Goal: Transaction & Acquisition: Purchase product/service

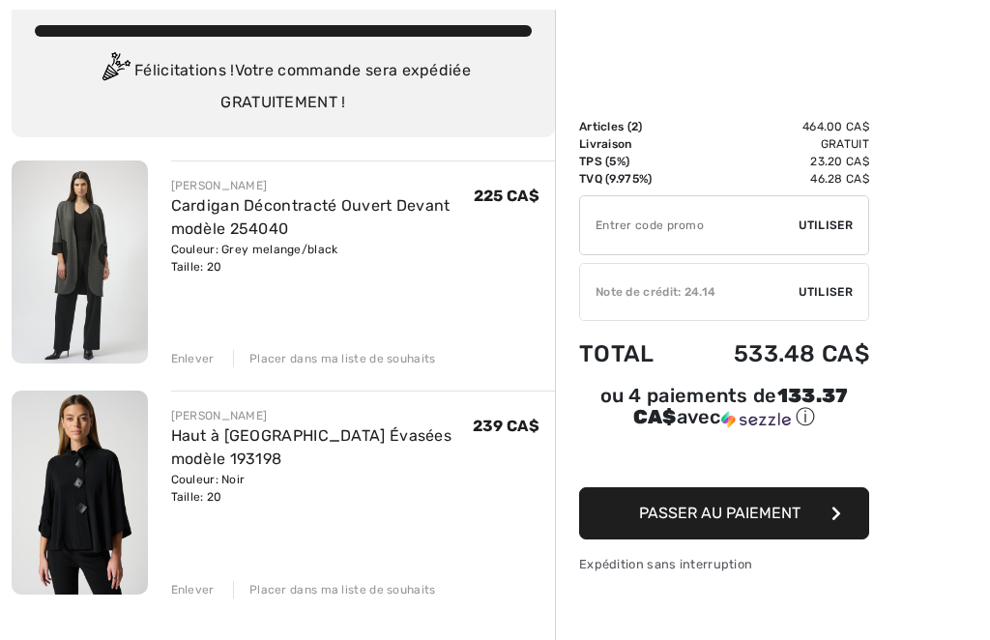
scroll to position [117, 0]
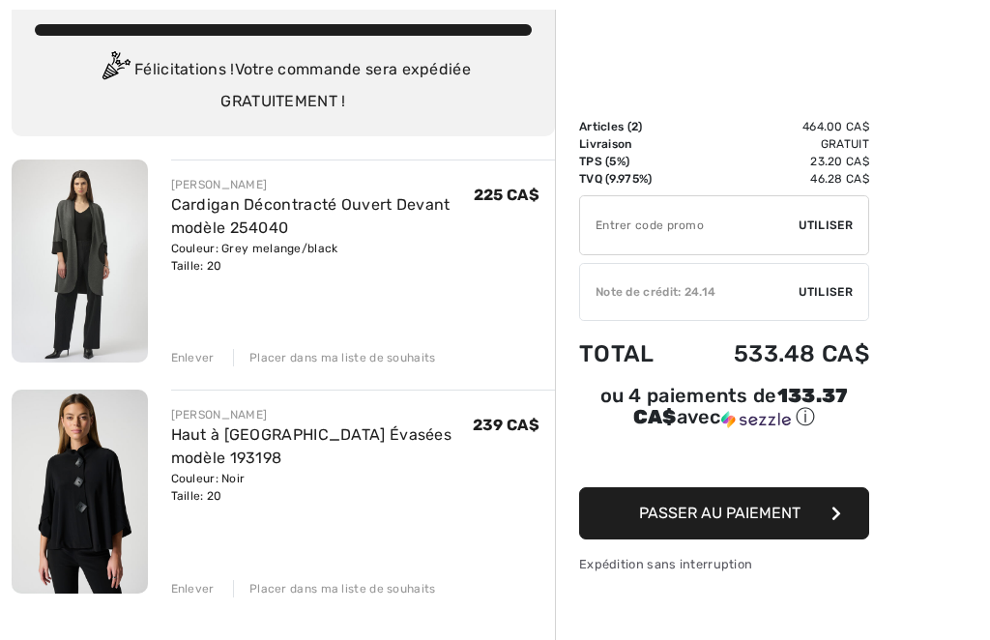
click at [79, 486] on img at bounding box center [80, 492] width 136 height 204
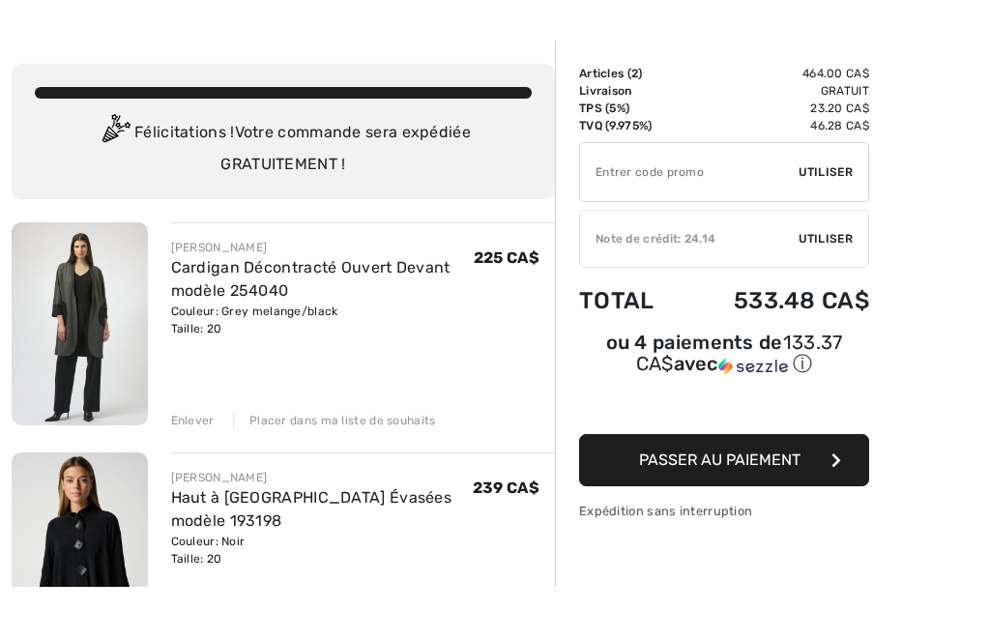
scroll to position [54, 0]
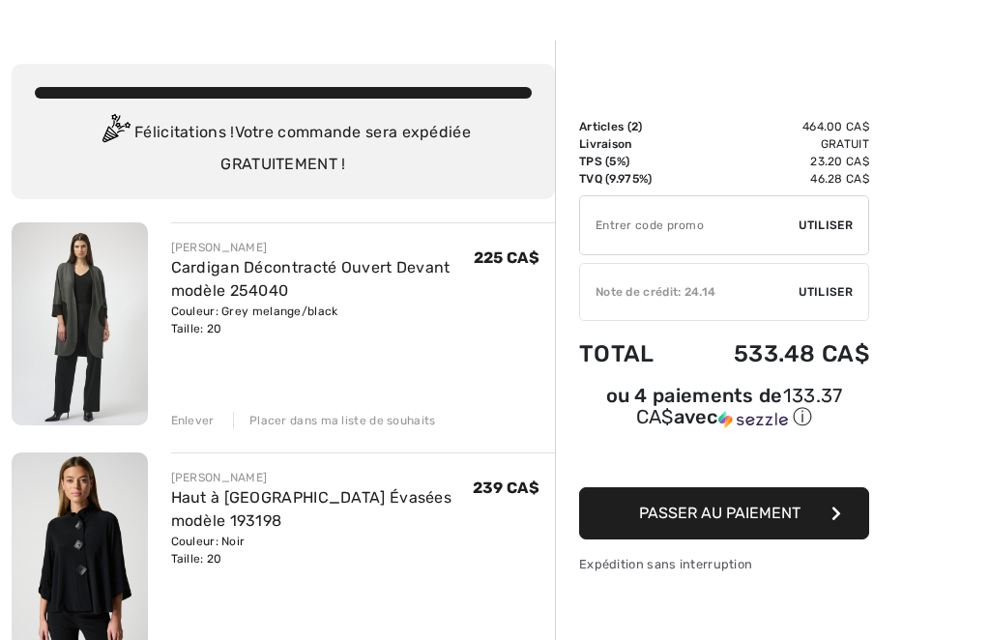
click at [253, 512] on link "Haut à [GEOGRAPHIC_DATA] Évasées modèle 193198" at bounding box center [311, 509] width 281 height 42
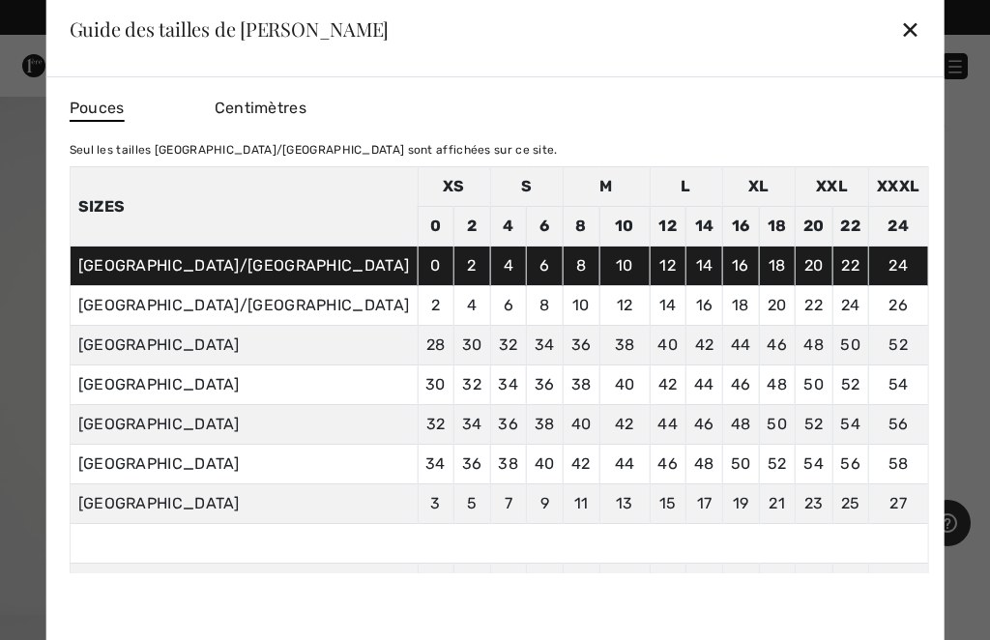
click at [900, 30] on div "✕" at bounding box center [910, 29] width 20 height 41
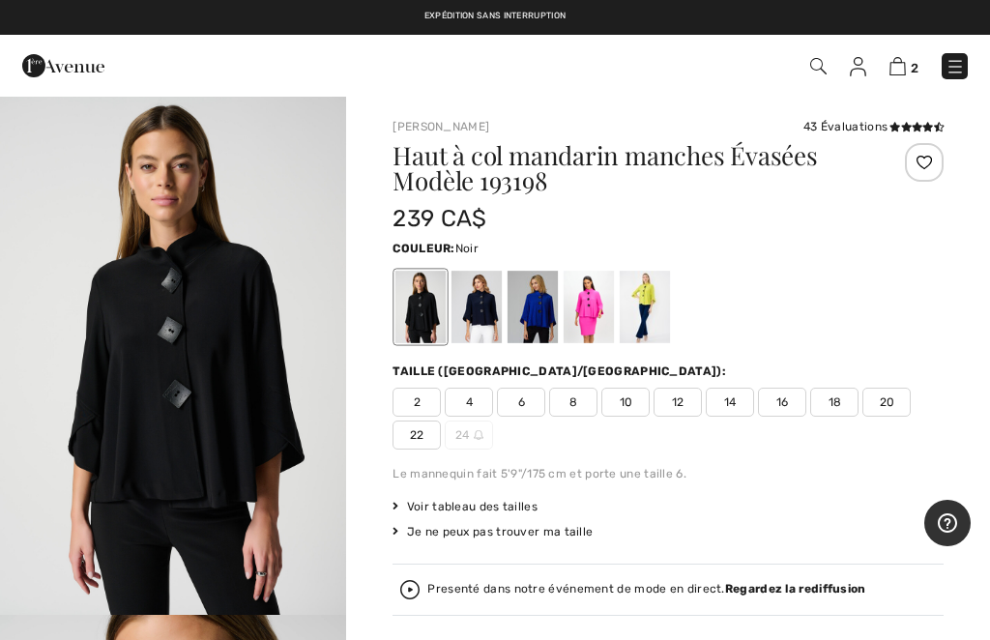
click at [885, 402] on span "20" at bounding box center [886, 402] width 48 height 29
click at [770, 489] on div "Haut à col mandarin manches Évasées Modèle 193198 239 CA$ Couleur: Noir Taille …" at bounding box center [667, 494] width 551 height 703
click at [511, 505] on span "Voir tableau des tailles" at bounding box center [464, 506] width 145 height 17
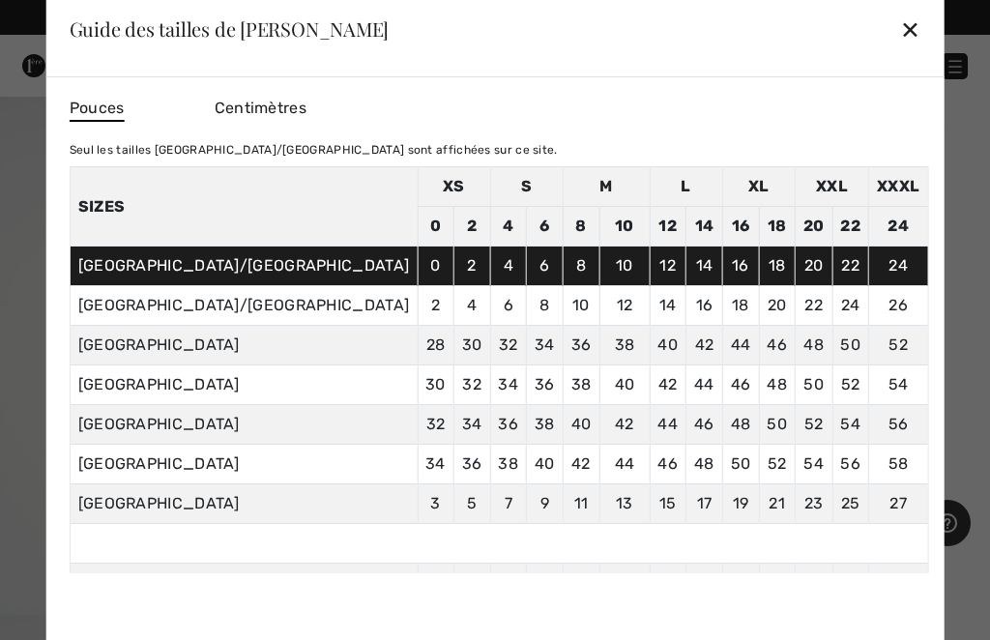
click at [900, 26] on div "✕" at bounding box center [910, 29] width 20 height 41
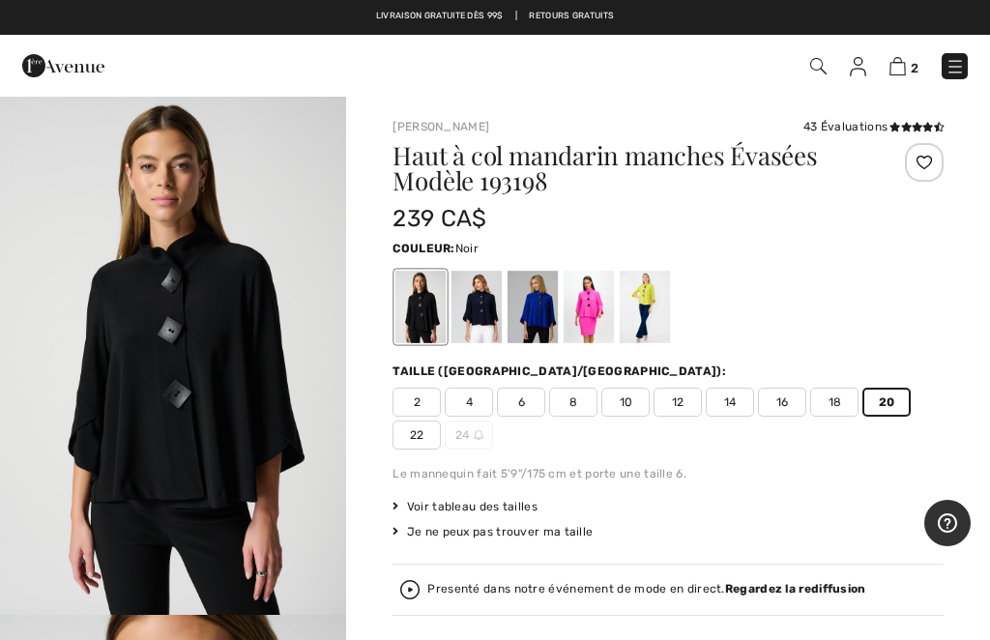
click at [418, 438] on span "22" at bounding box center [416, 434] width 48 height 29
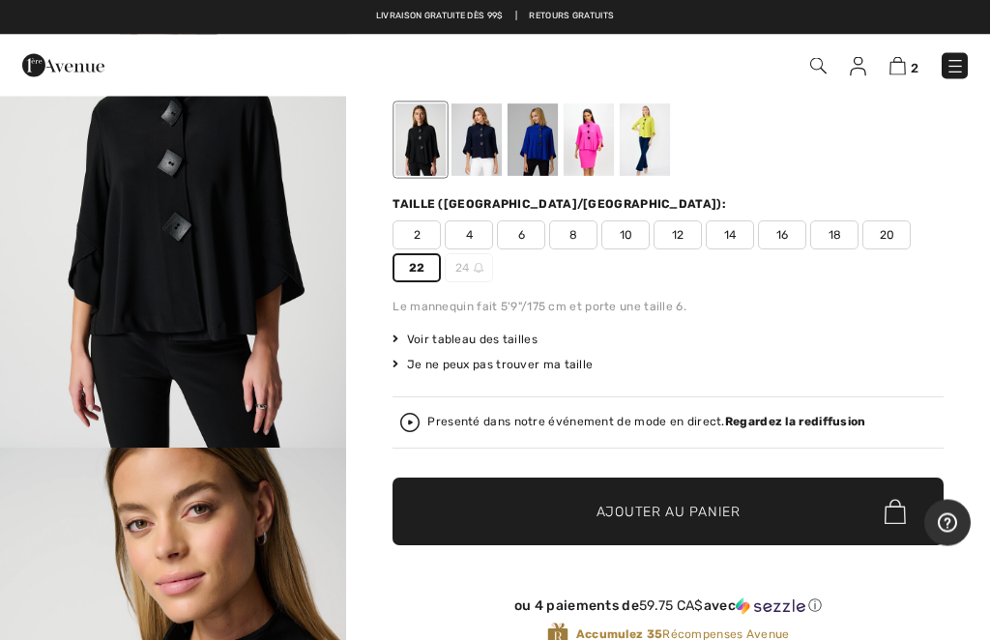
scroll to position [168, 0]
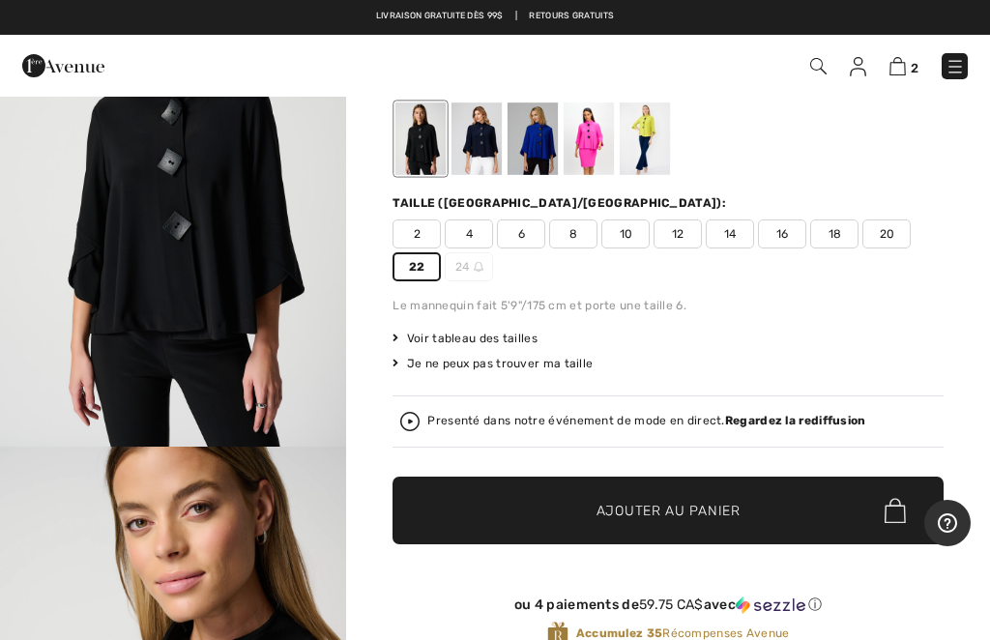
click at [666, 511] on span "Ajouter au panier" at bounding box center [668, 511] width 144 height 20
click at [898, 62] on img at bounding box center [897, 66] width 16 height 18
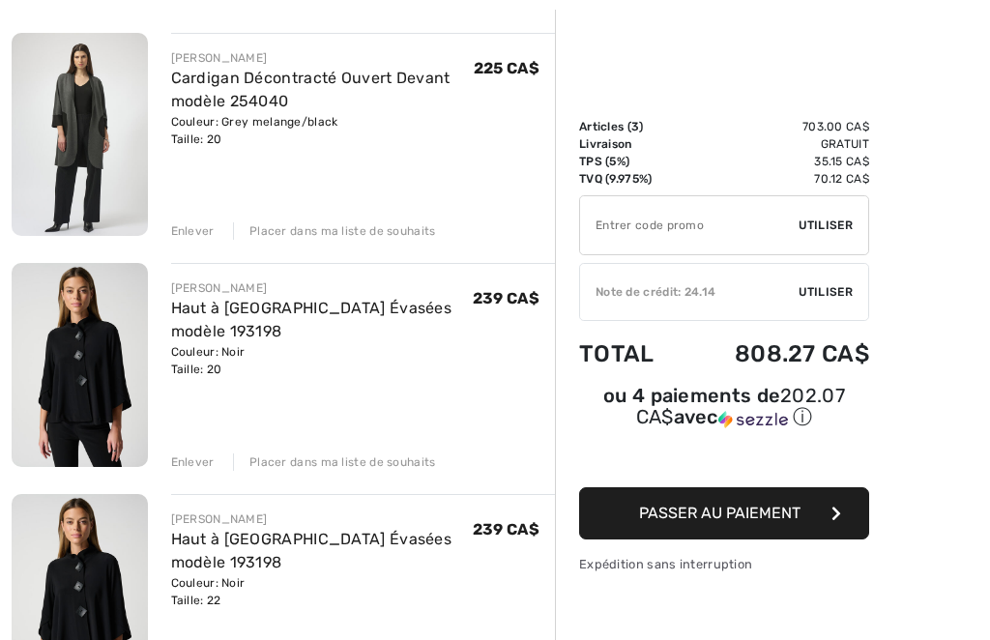
scroll to position [247, 0]
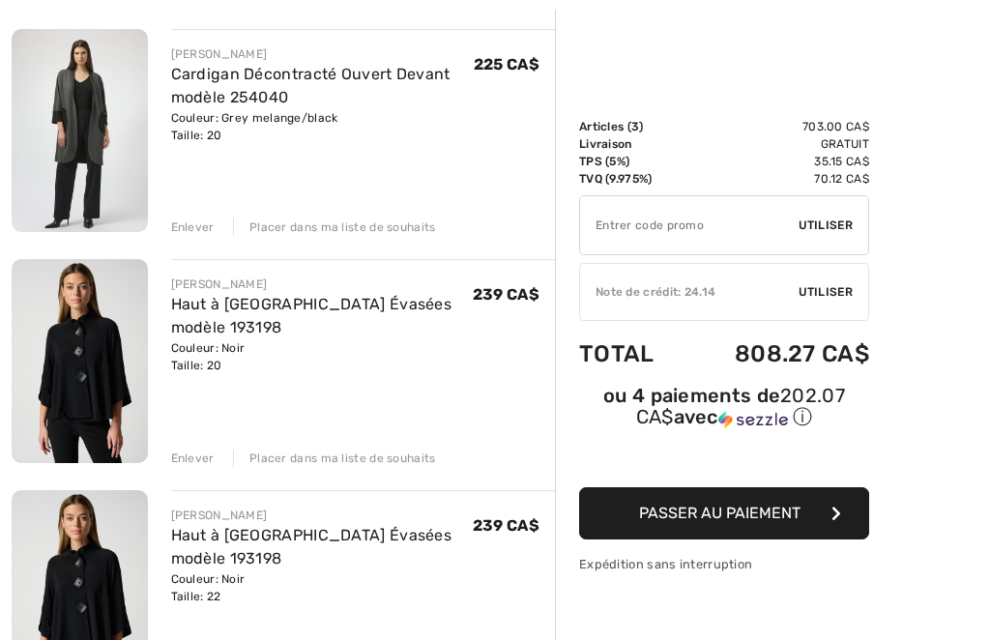
click at [398, 461] on div "Placer dans ma liste de souhaits" at bounding box center [334, 457] width 203 height 17
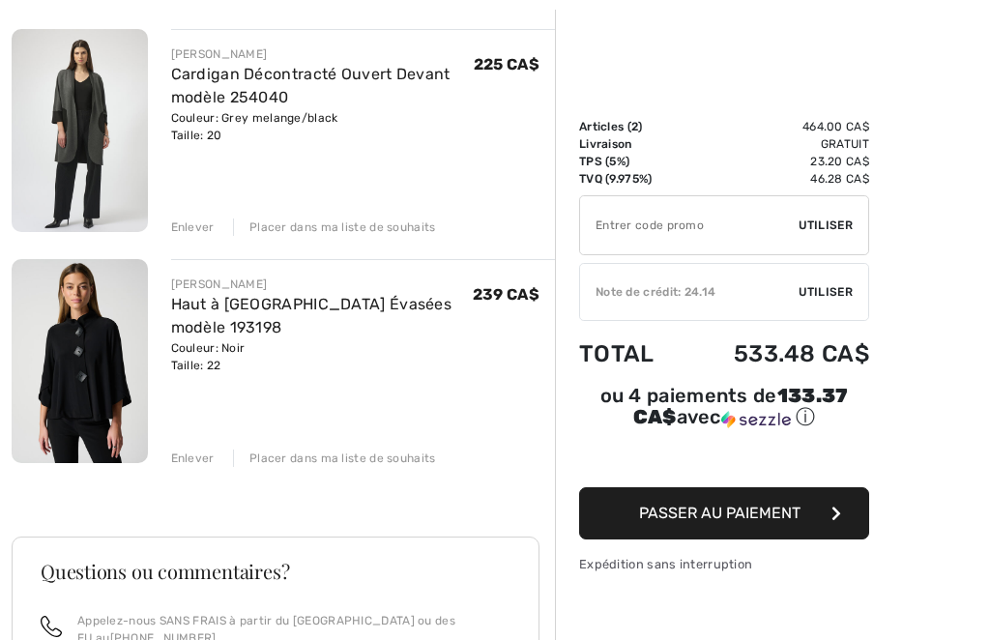
click at [763, 526] on button "Passer au paiement" at bounding box center [724, 513] width 290 height 52
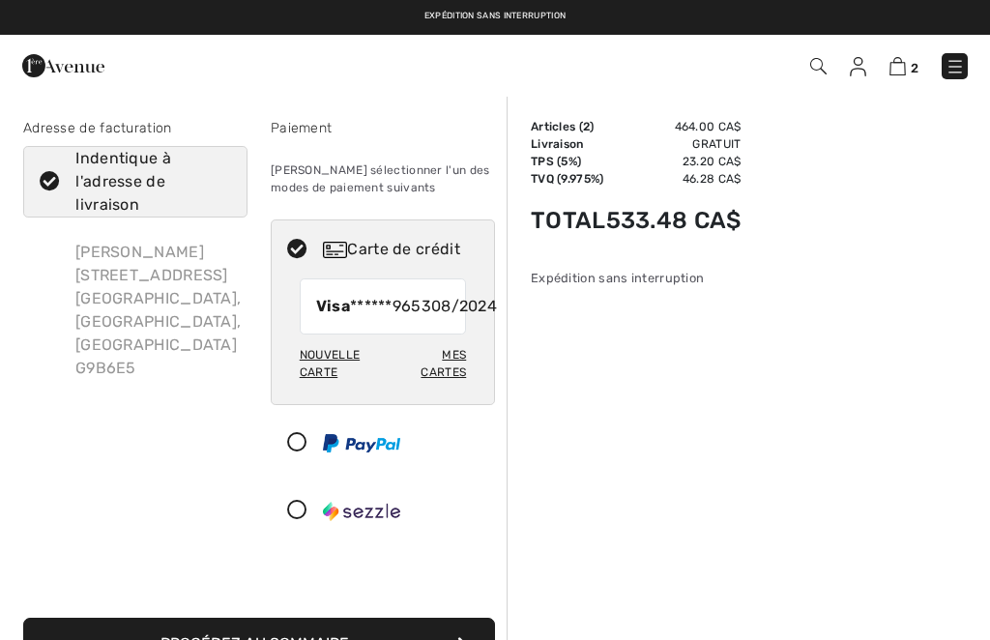
click at [453, 384] on div "Mes cartes" at bounding box center [431, 363] width 70 height 50
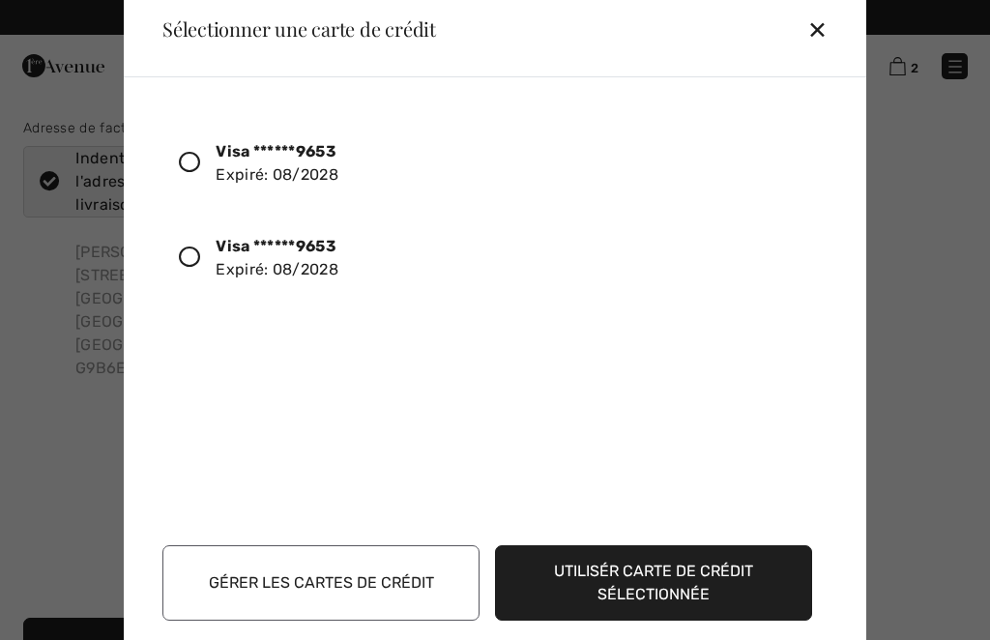
click at [384, 570] on button "Gérer les cartes de crédit" at bounding box center [320, 582] width 317 height 75
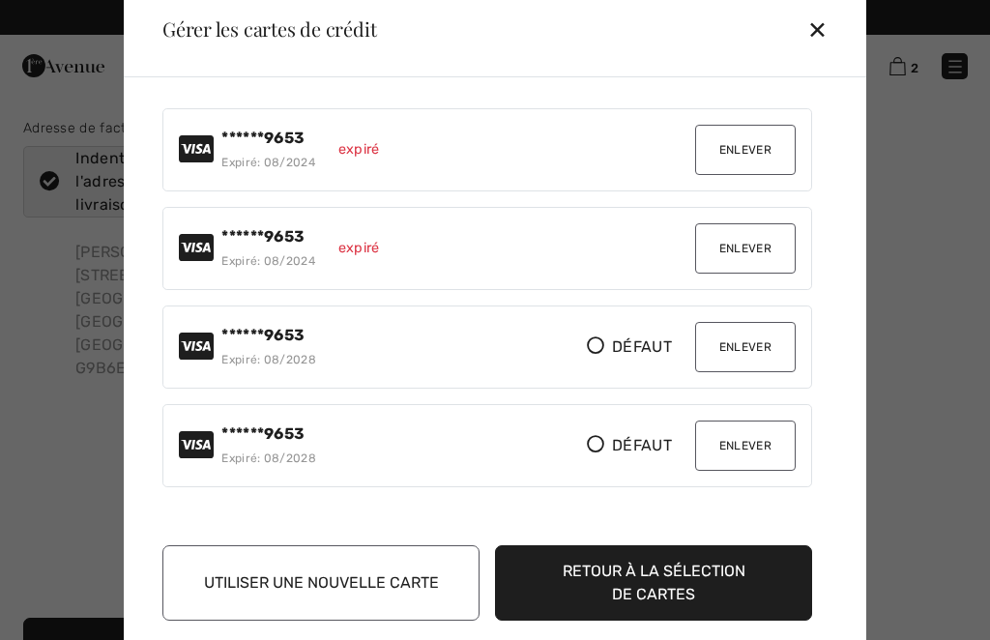
click at [740, 141] on button "Enlever" at bounding box center [745, 150] width 101 height 50
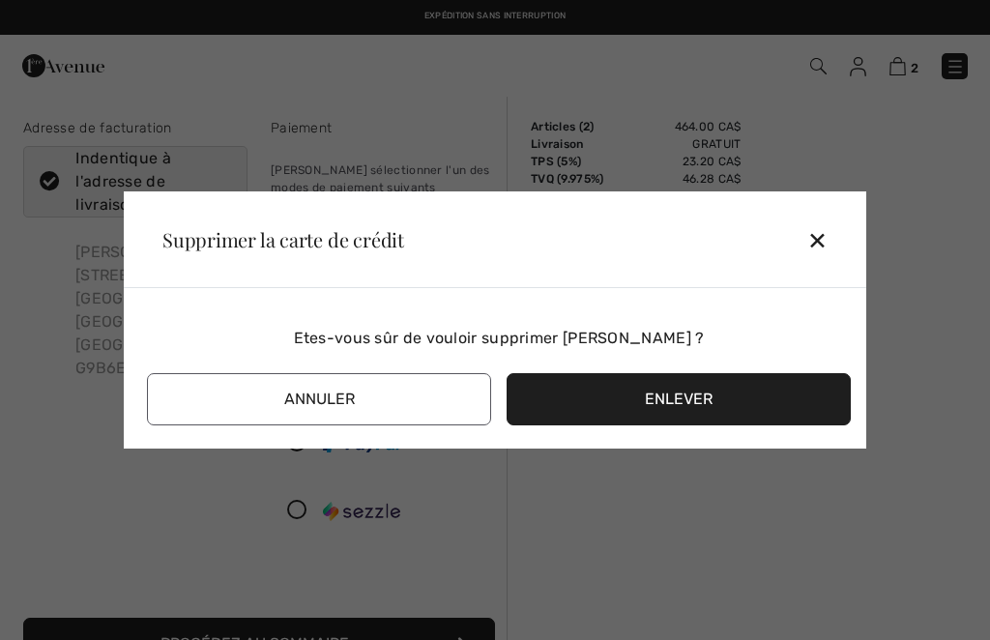
click at [687, 412] on button "Enlever" at bounding box center [678, 399] width 344 height 52
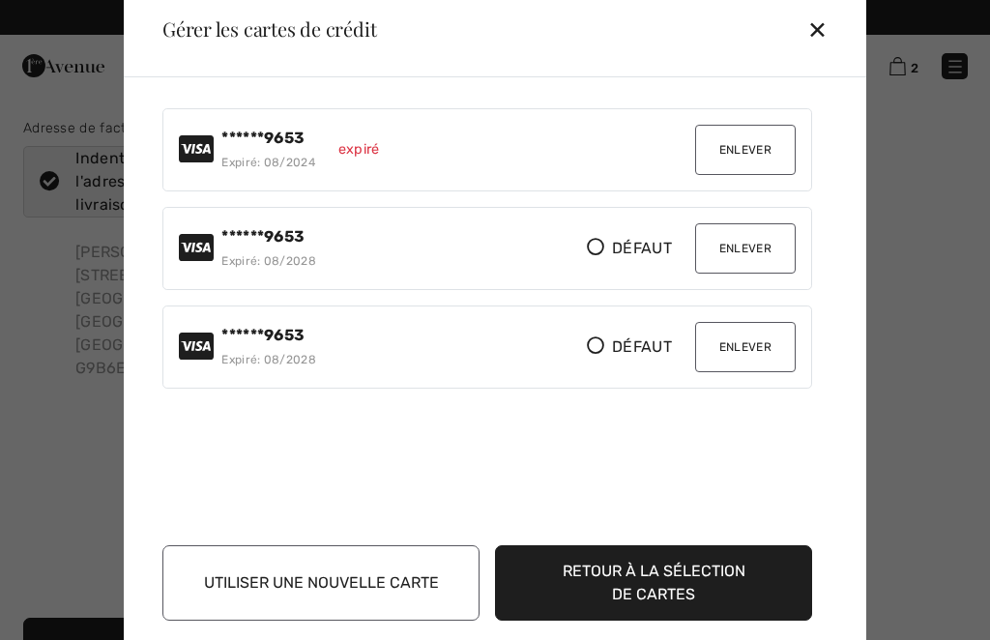
click at [738, 147] on button "Enlever" at bounding box center [745, 150] width 101 height 50
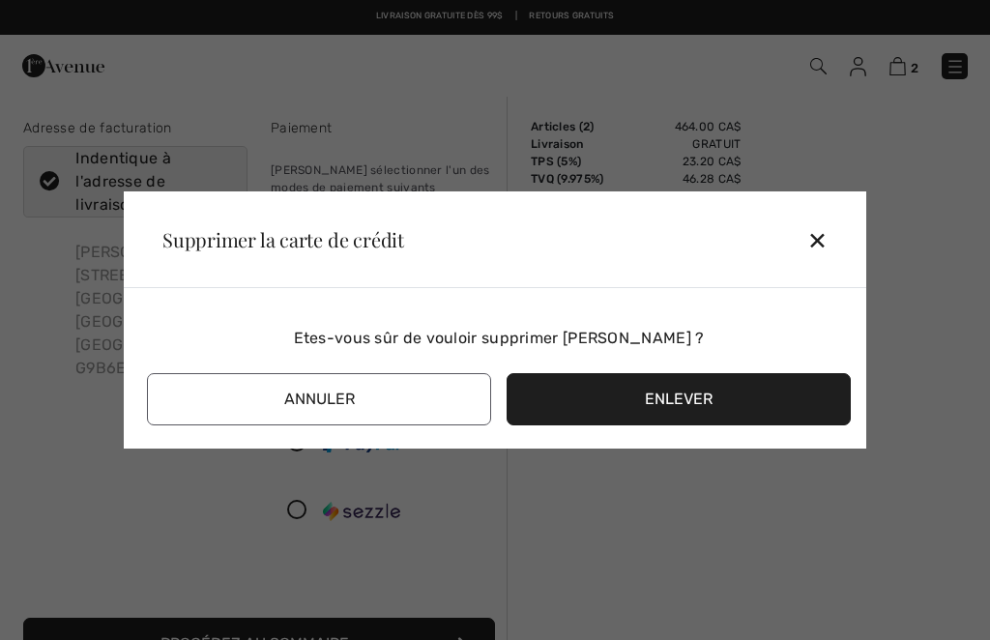
click at [686, 399] on button "Enlever" at bounding box center [678, 399] width 344 height 52
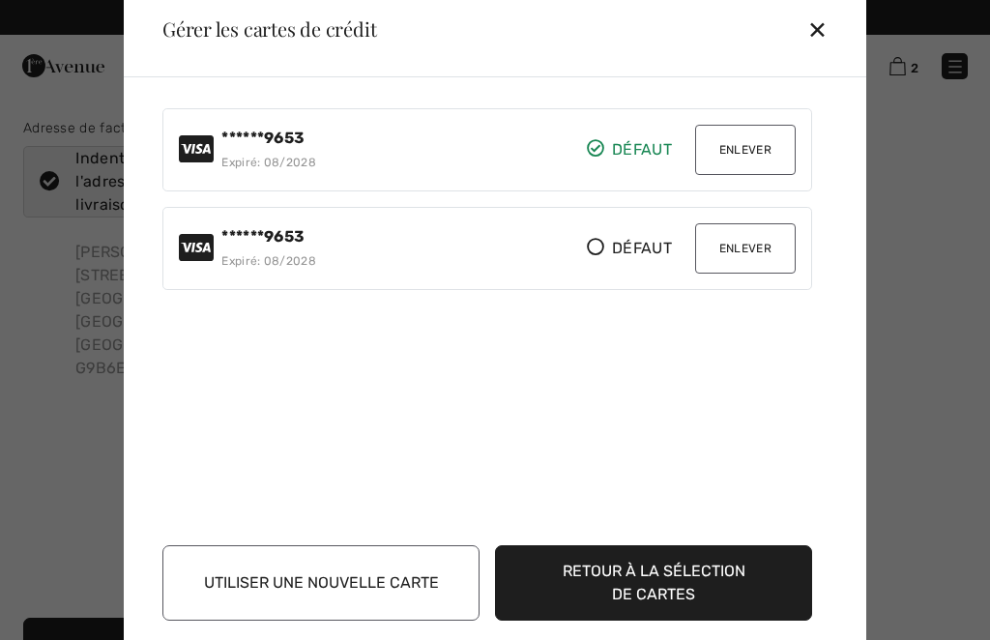
click at [742, 244] on button "Enlever" at bounding box center [745, 248] width 101 height 50
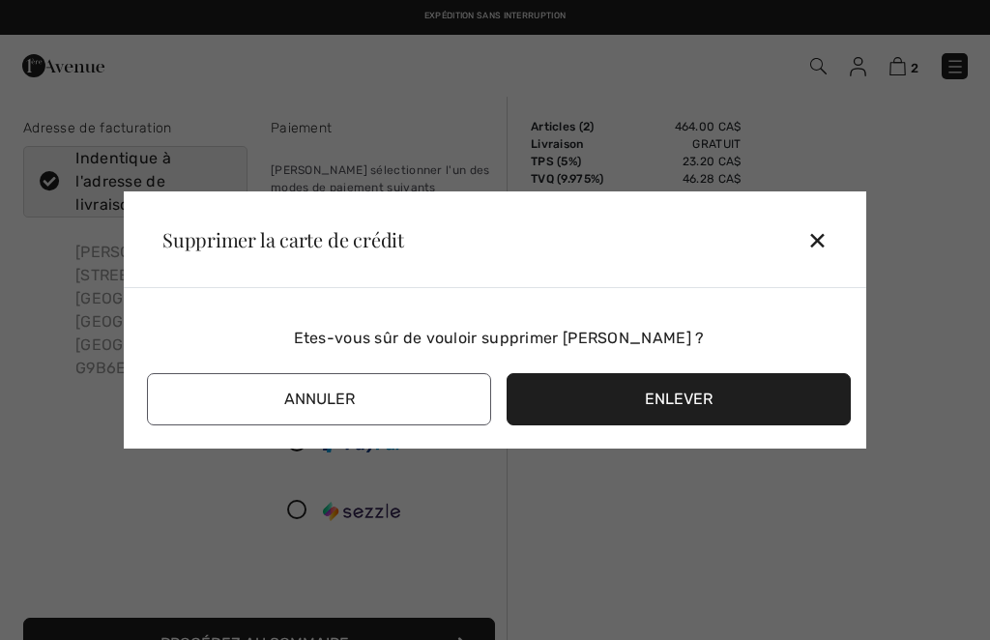
click at [704, 400] on button "Enlever" at bounding box center [678, 399] width 344 height 52
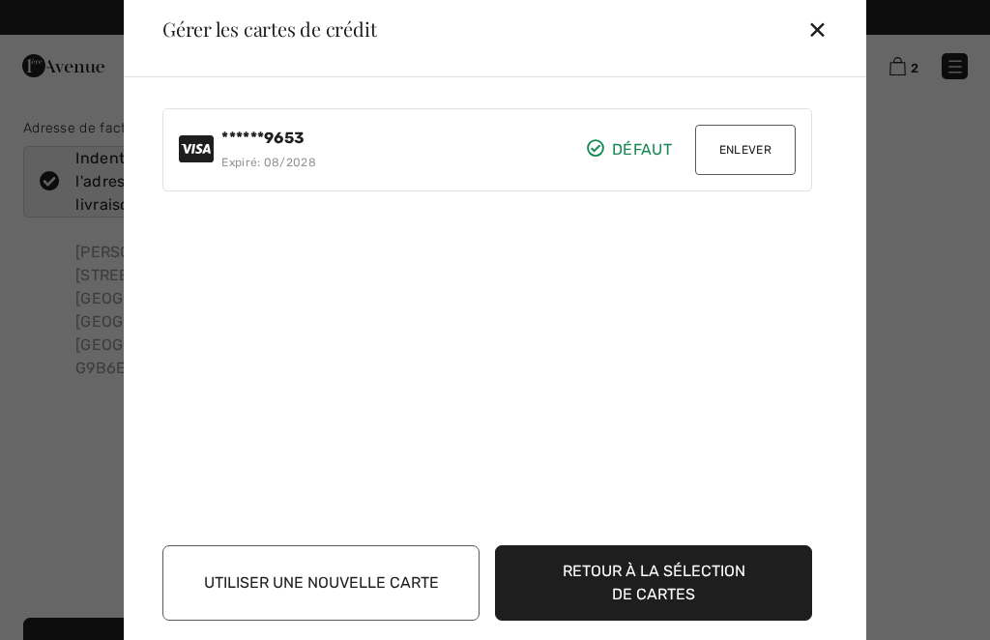
click at [817, 27] on div "✕" at bounding box center [825, 29] width 36 height 41
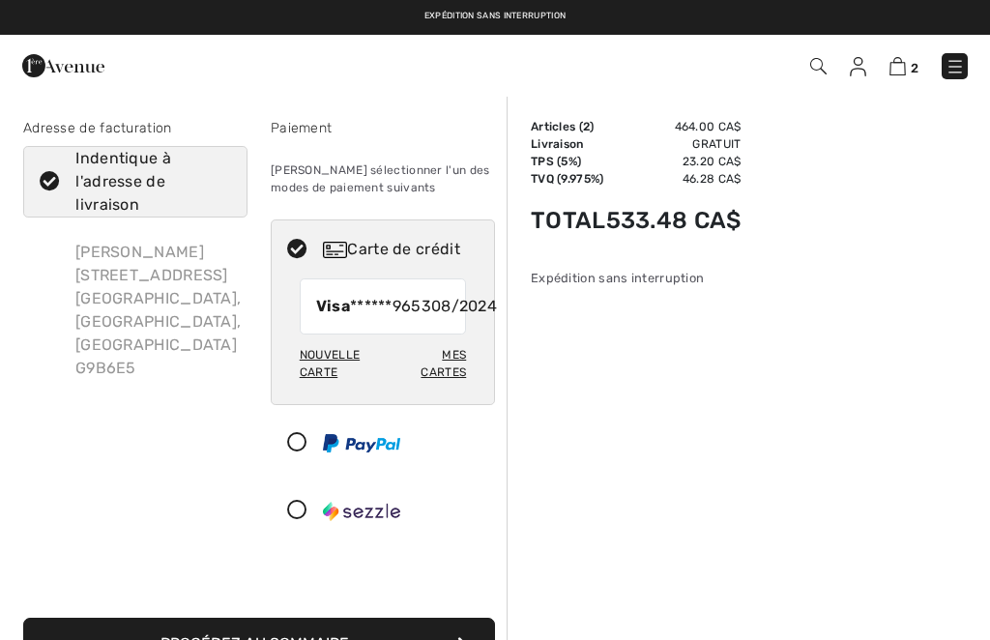
click at [447, 389] on div "Mes cartes" at bounding box center [431, 363] width 70 height 50
radio input "true"
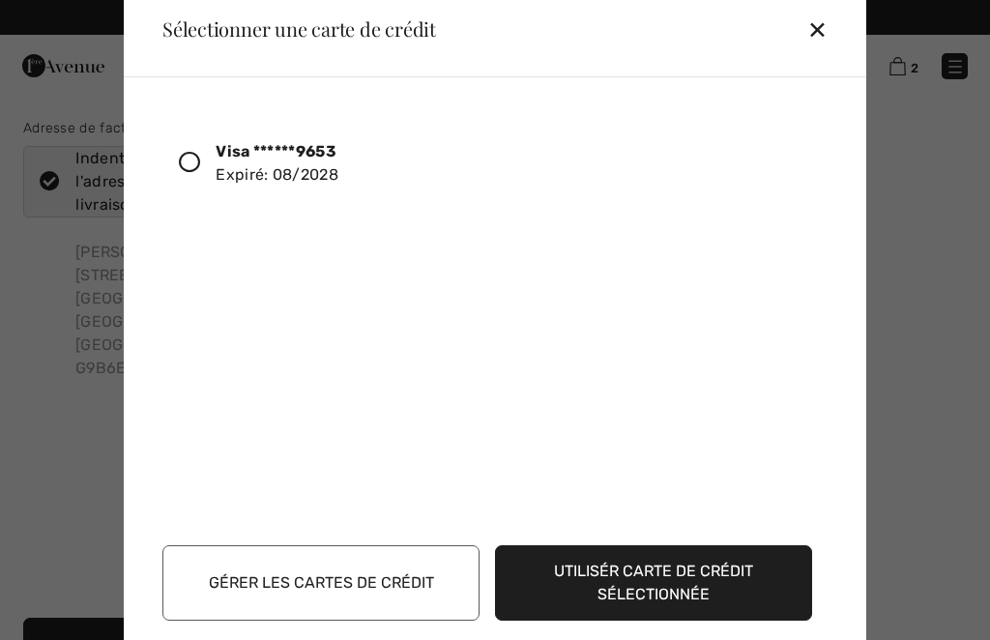
click at [188, 176] on div at bounding box center [197, 163] width 37 height 33
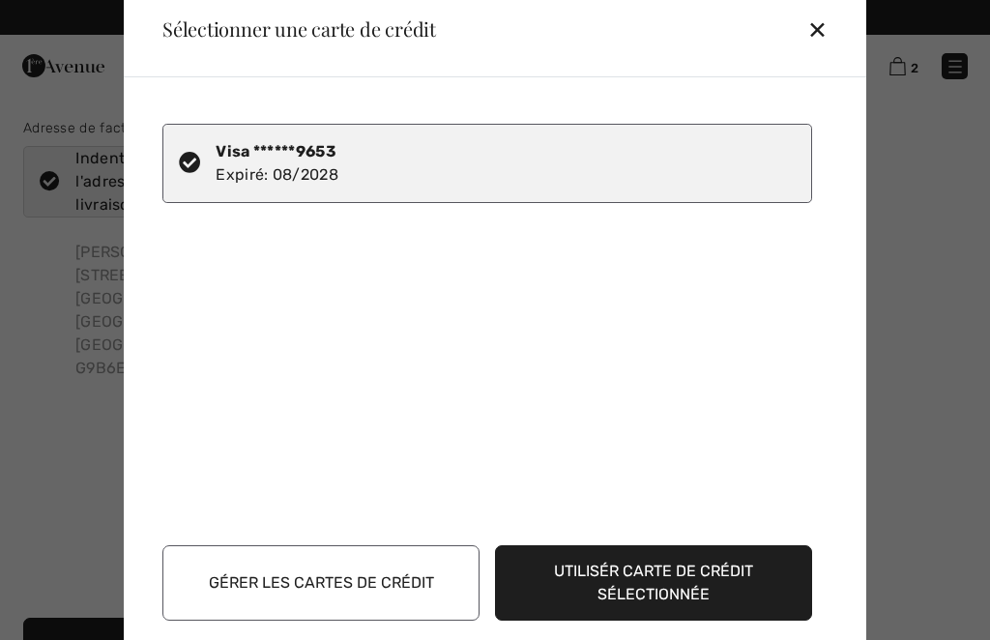
click at [666, 583] on button "Utilisér carte de crédit sélectionnée" at bounding box center [653, 582] width 317 height 75
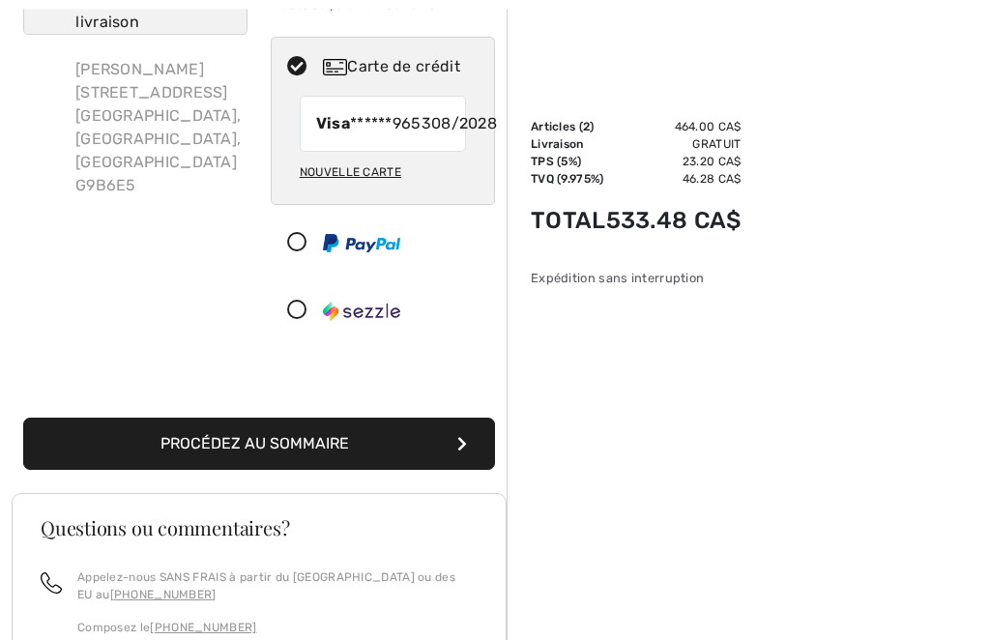
scroll to position [183, 0]
click at [319, 453] on button "Procédez au sommaire" at bounding box center [259, 444] width 472 height 52
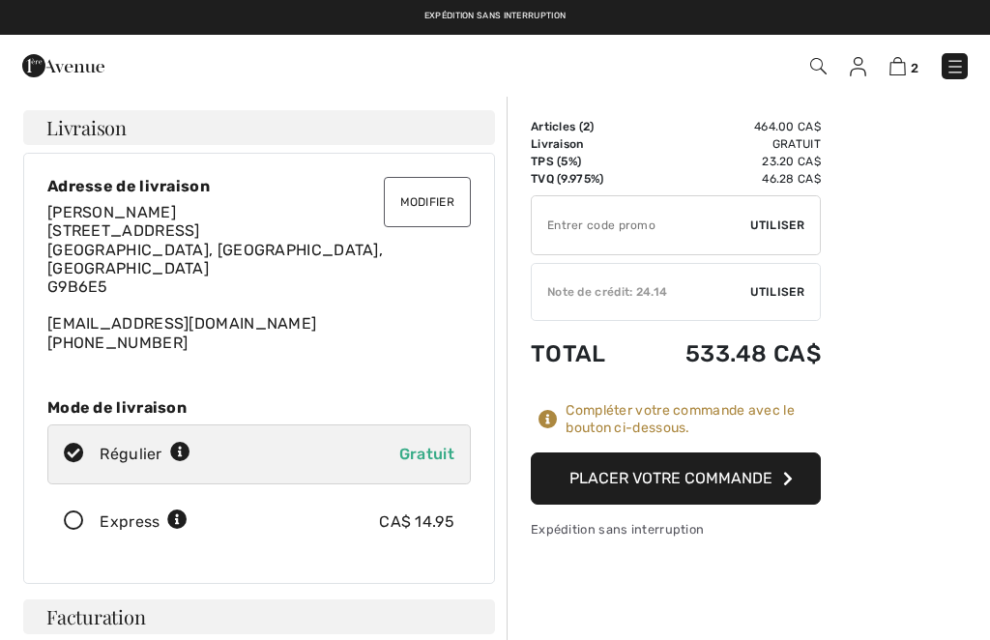
click at [687, 471] on button "Placer votre commande" at bounding box center [676, 478] width 290 height 52
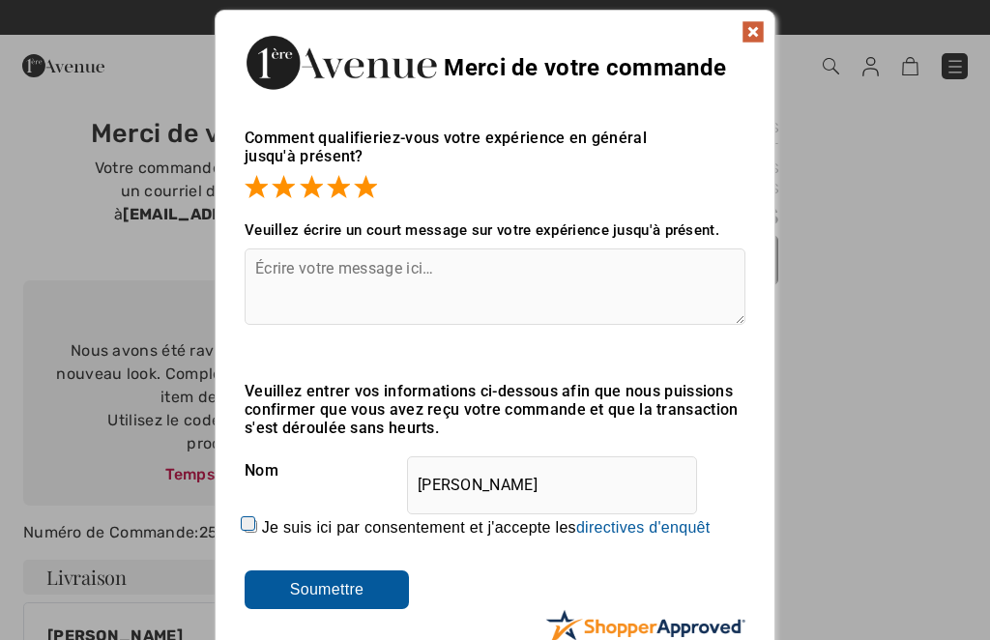
click at [295, 271] on textarea at bounding box center [495, 286] width 501 height 76
type textarea "Site facile à consulter."
click at [754, 27] on img at bounding box center [752, 31] width 23 height 23
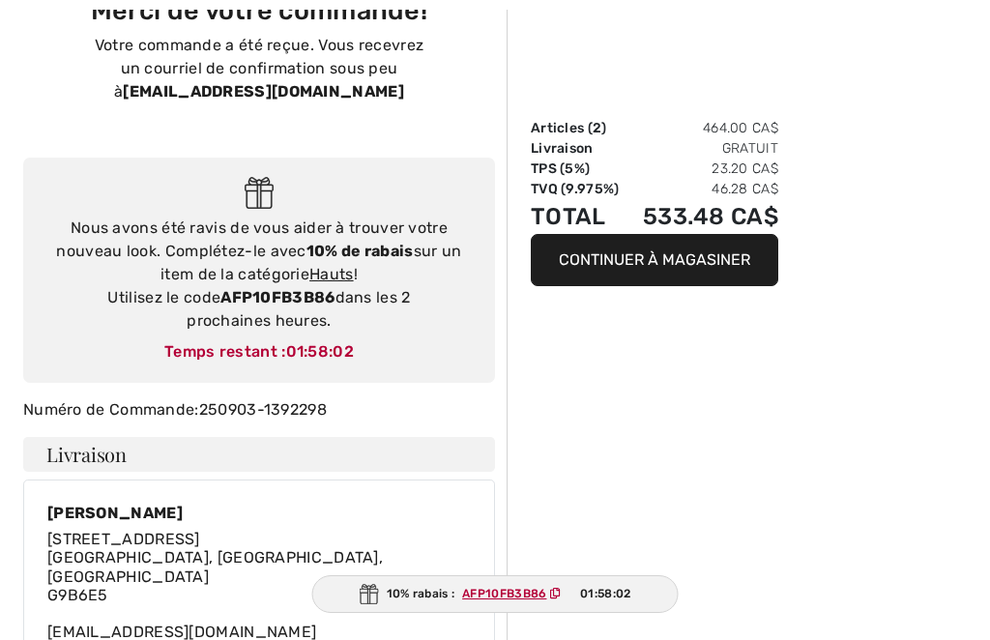
scroll to position [124, 0]
click at [667, 249] on button "Continuer à magasiner" at bounding box center [654, 260] width 247 height 52
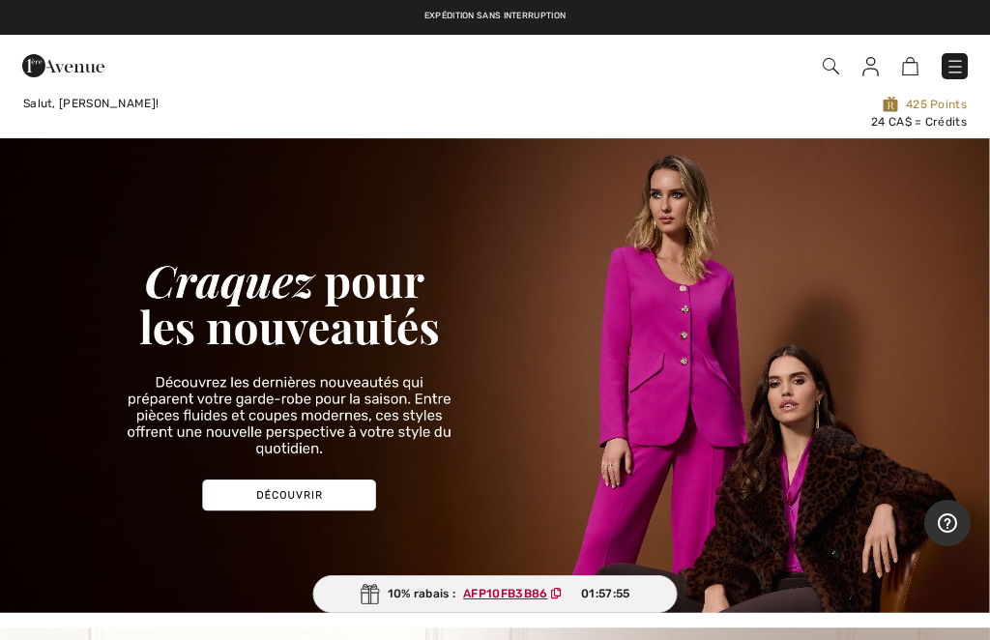
click at [289, 497] on img at bounding box center [495, 375] width 990 height 475
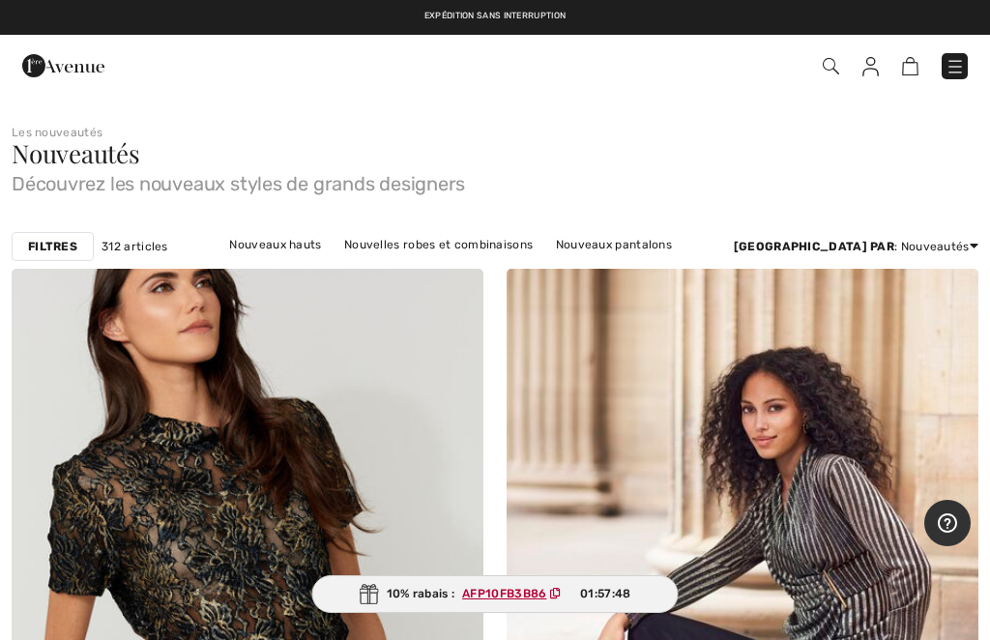
click at [52, 247] on strong "Filtres" at bounding box center [52, 246] width 49 height 17
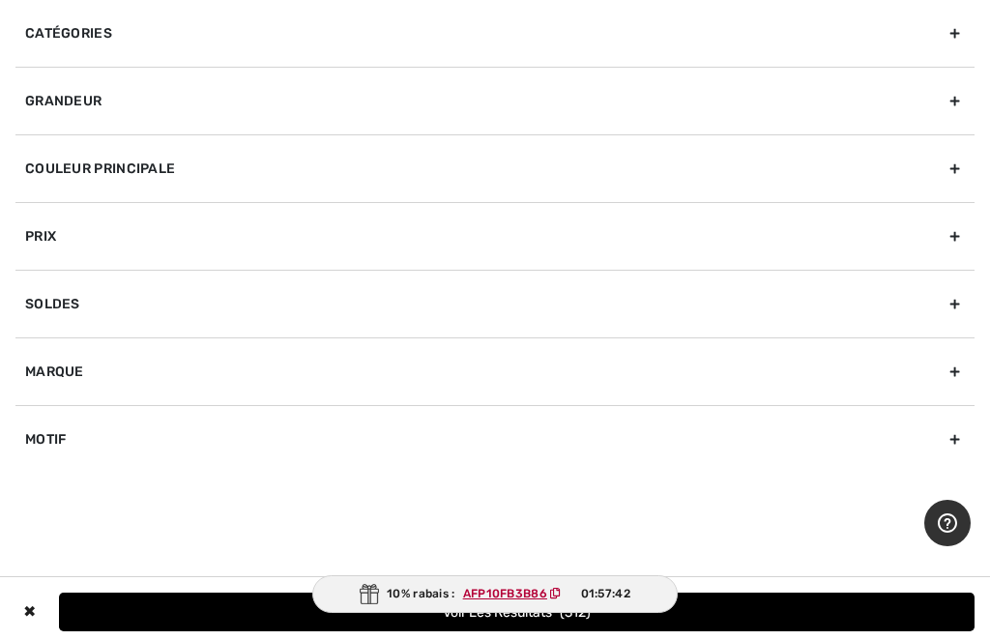
click at [946, 33] on div "Catégories" at bounding box center [494, 33] width 959 height 67
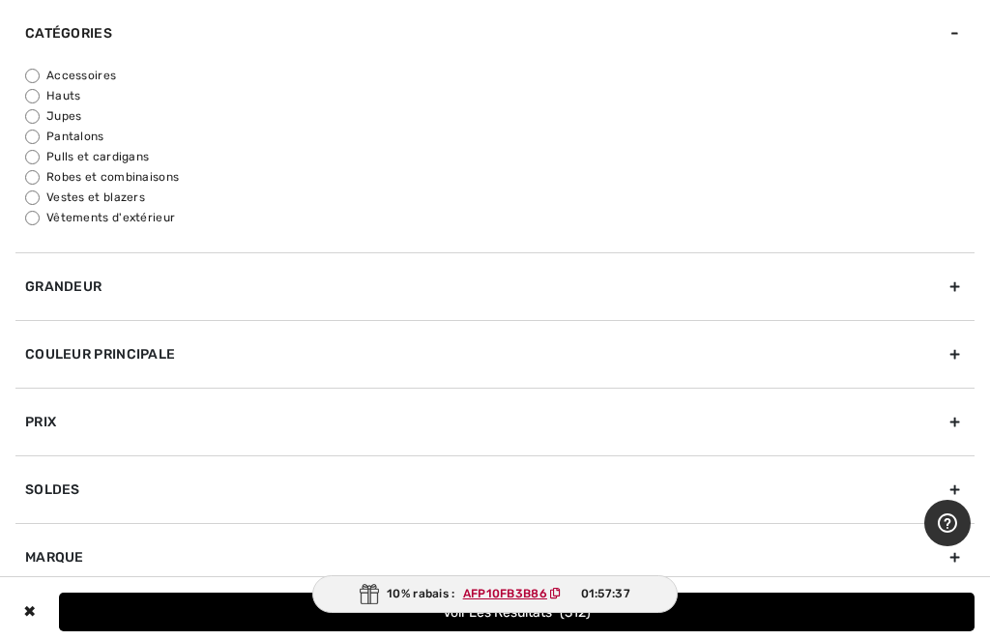
click at [27, 74] on input "Accessoires" at bounding box center [32, 76] width 14 height 14
radio input "true"
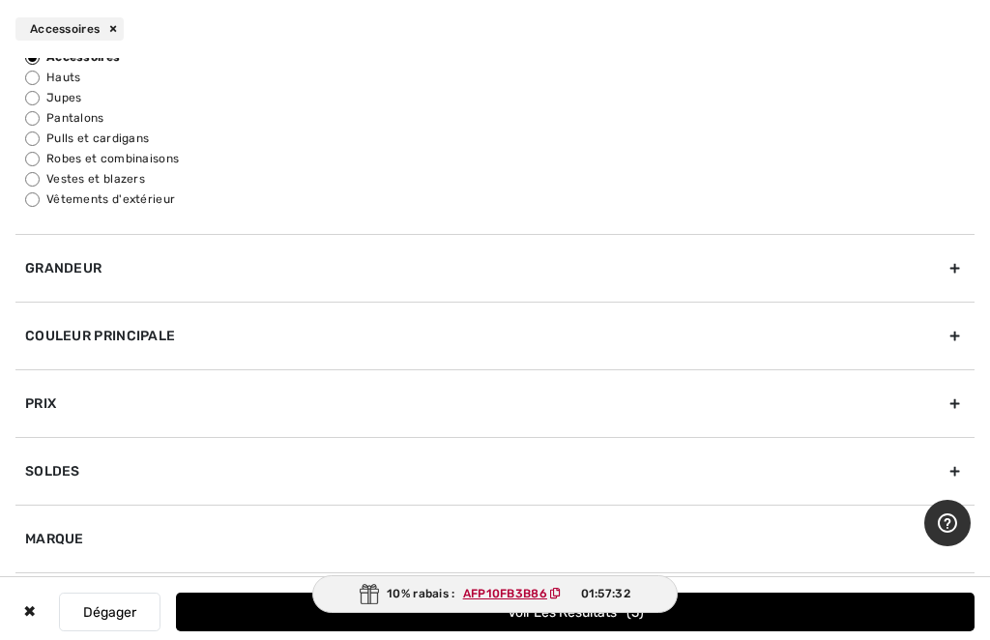
scroll to position [76, 0]
click at [721, 628] on button "Voir les resultats 5" at bounding box center [575, 612] width 798 height 39
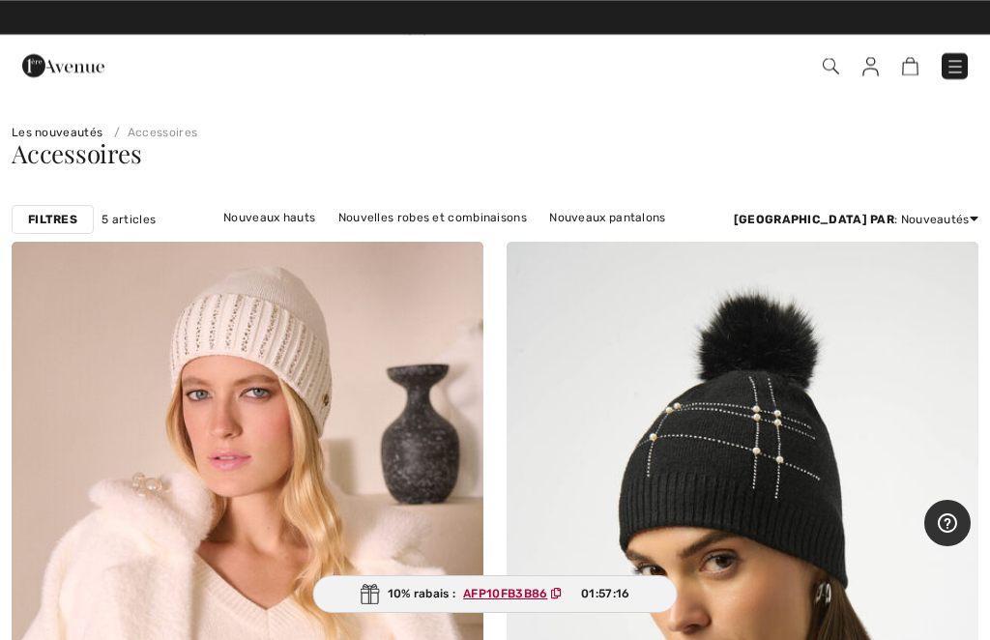
click at [949, 61] on img at bounding box center [954, 66] width 19 height 19
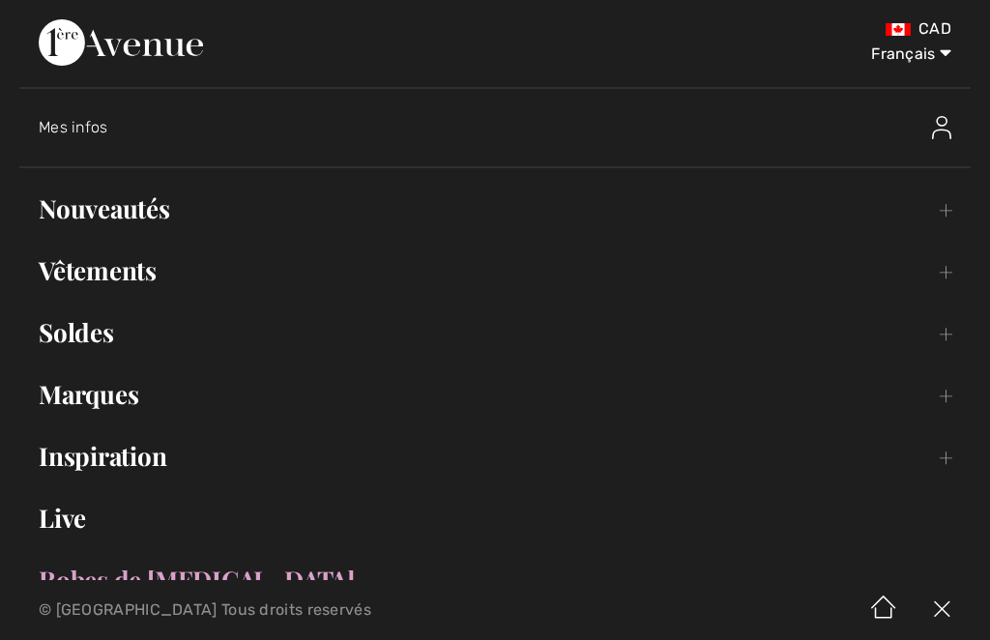
click at [936, 273] on link "Vêtements Toggle submenu" at bounding box center [494, 270] width 951 height 43
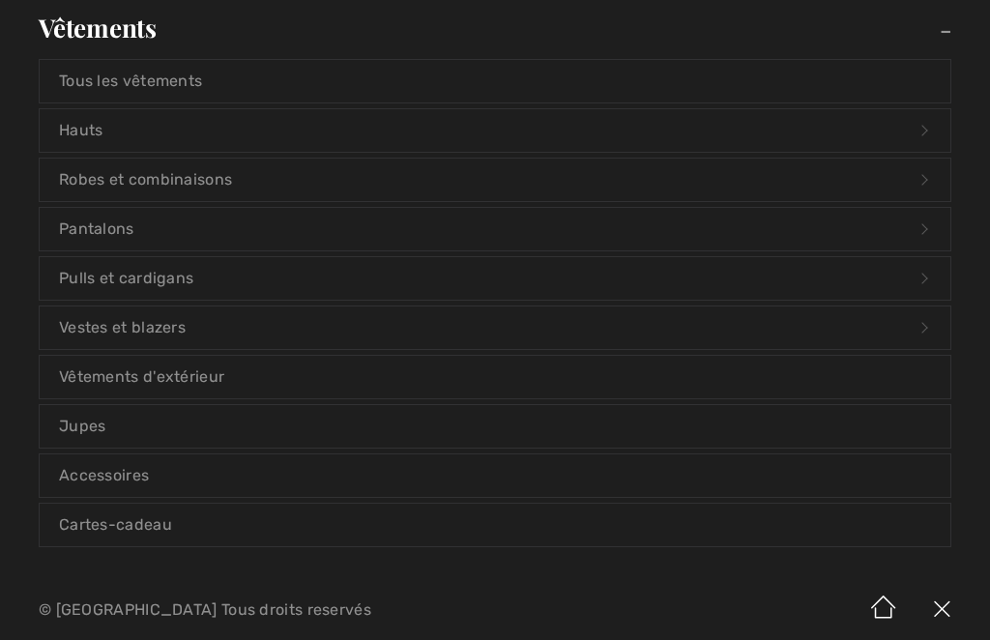
scroll to position [246, 0]
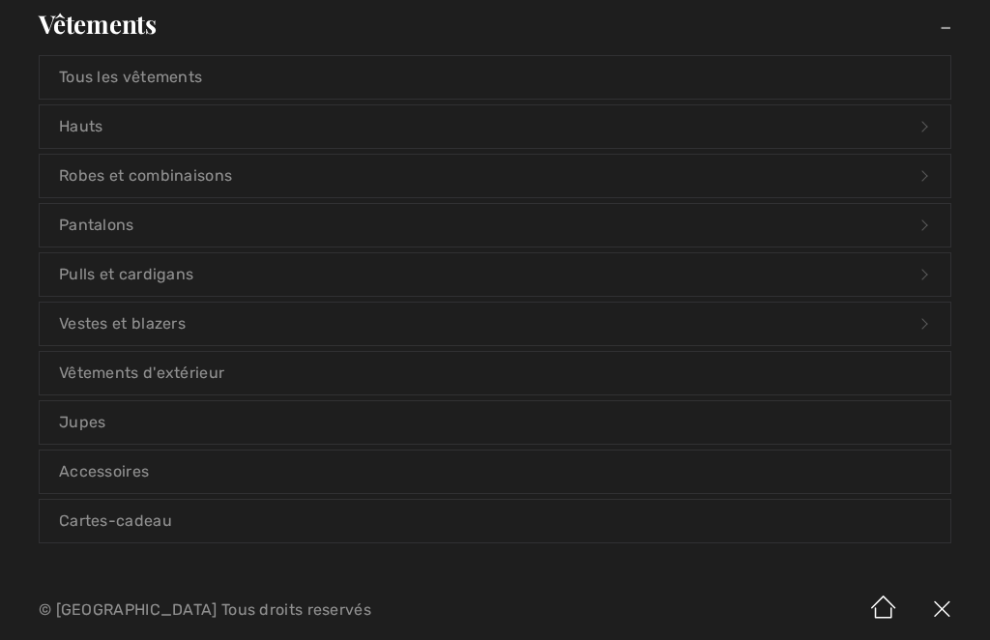
click at [127, 466] on link "Accessoires" at bounding box center [495, 471] width 911 height 43
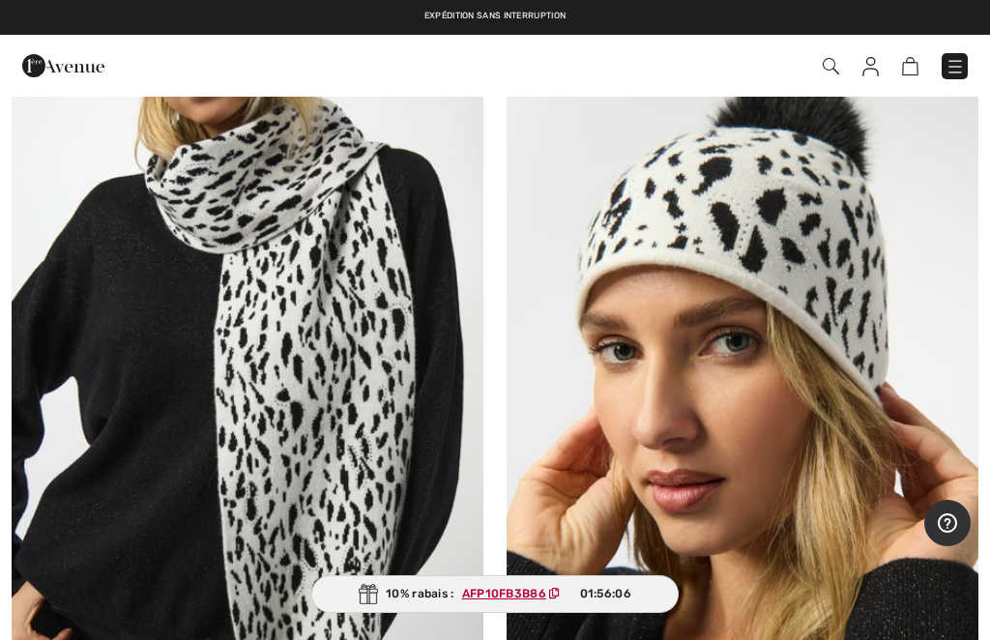
scroll to position [5122, 0]
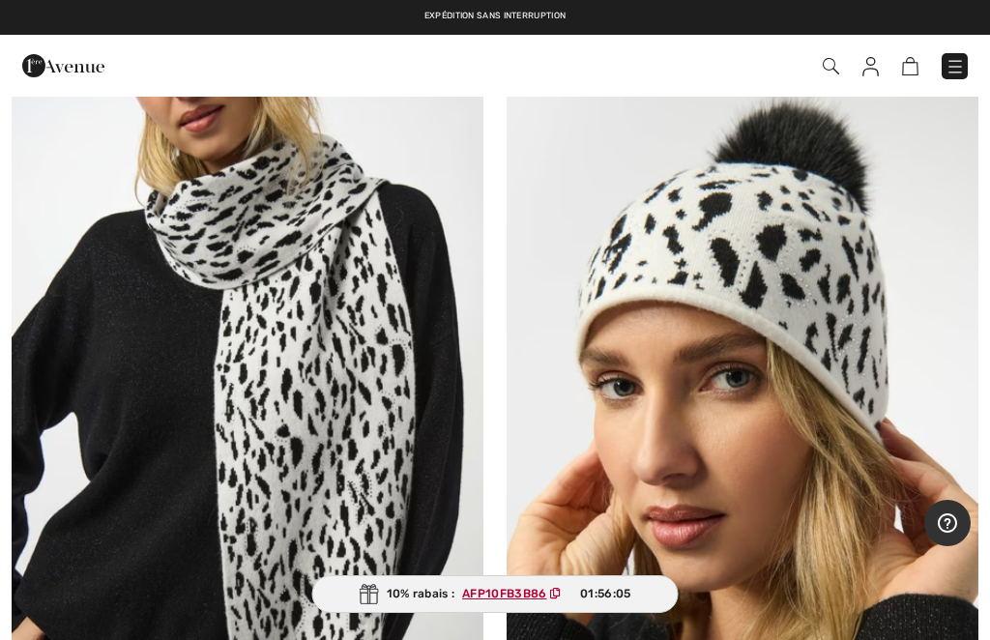
click at [404, 191] on img at bounding box center [248, 445] width 472 height 708
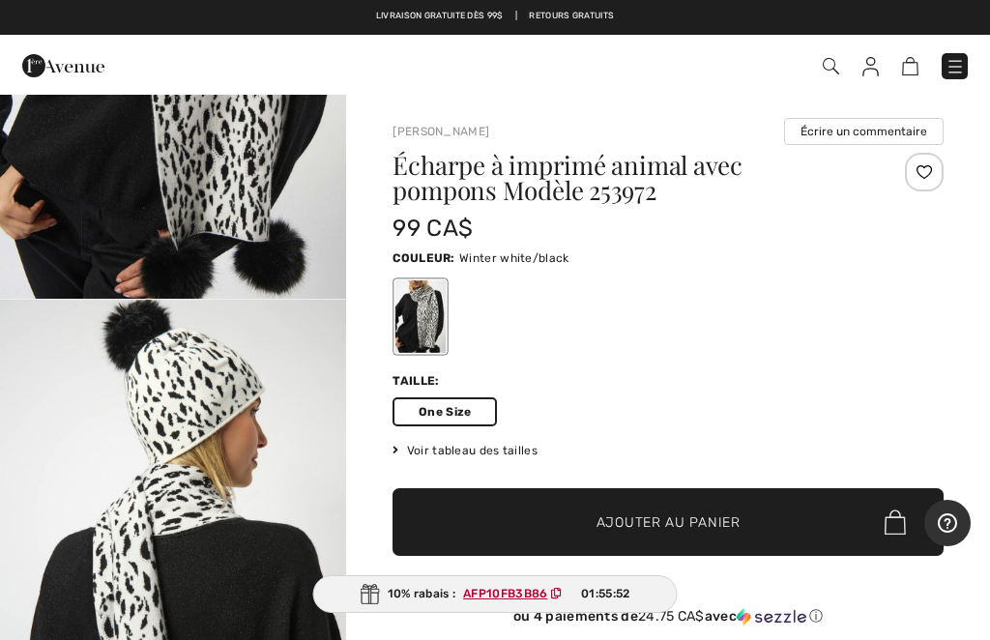
scroll to position [299, 0]
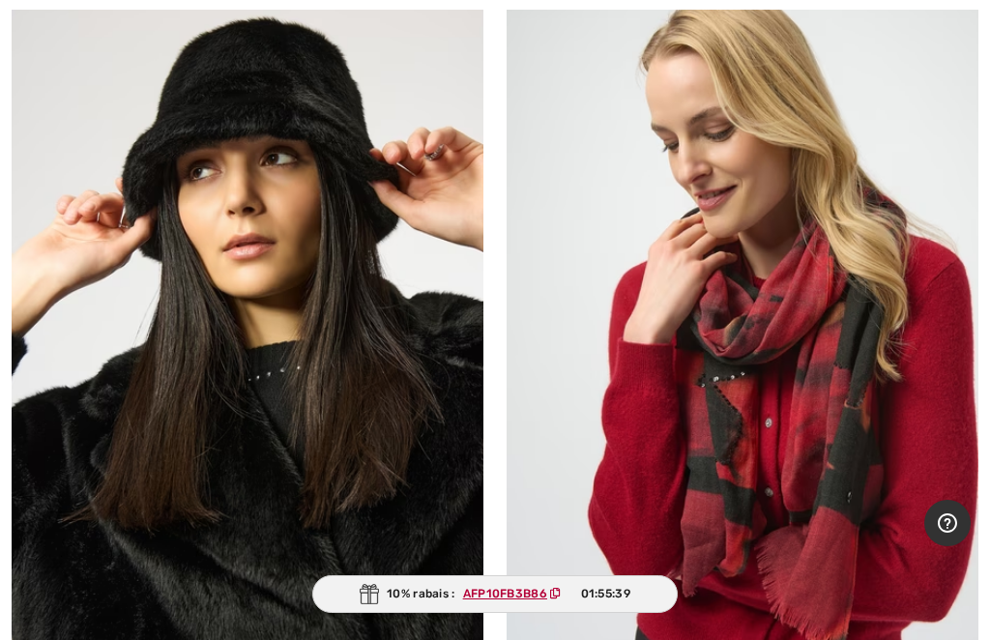
scroll to position [1964, 0]
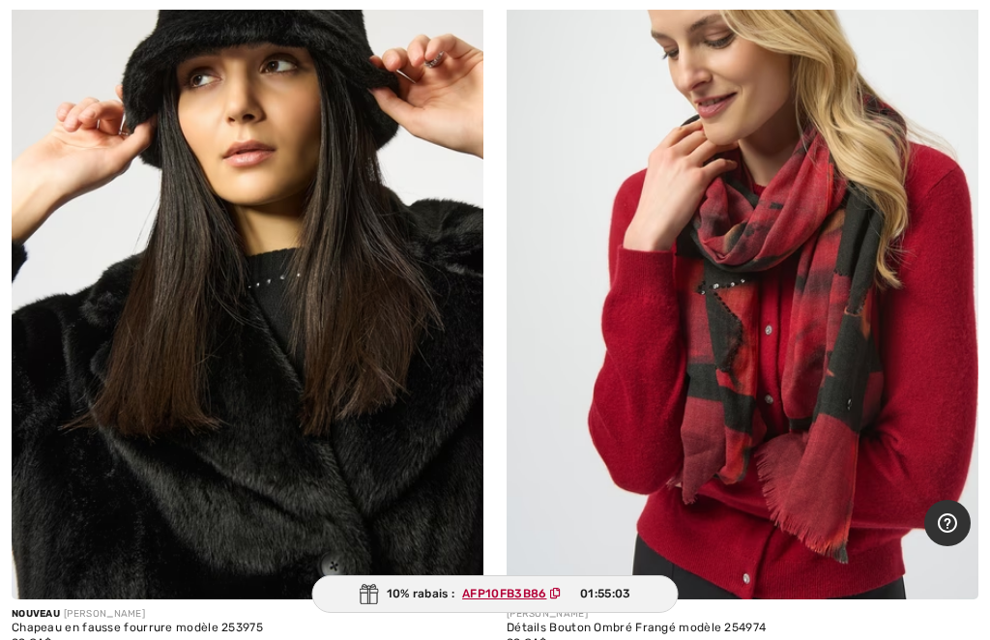
click at [741, 267] on img at bounding box center [742, 246] width 472 height 708
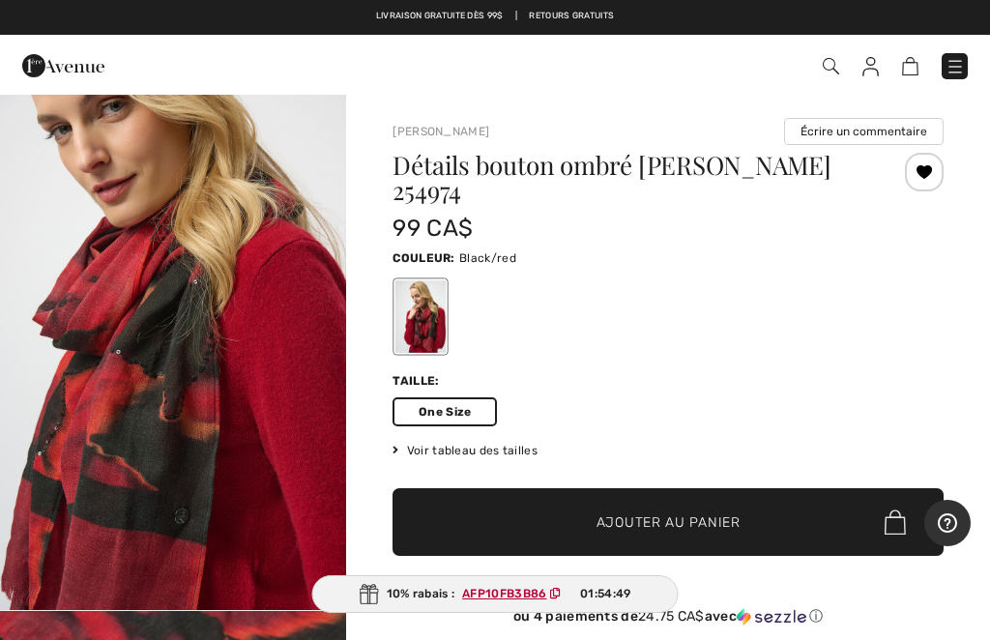
scroll to position [523, 0]
click at [229, 393] on img "2 / 4" at bounding box center [173, 351] width 346 height 519
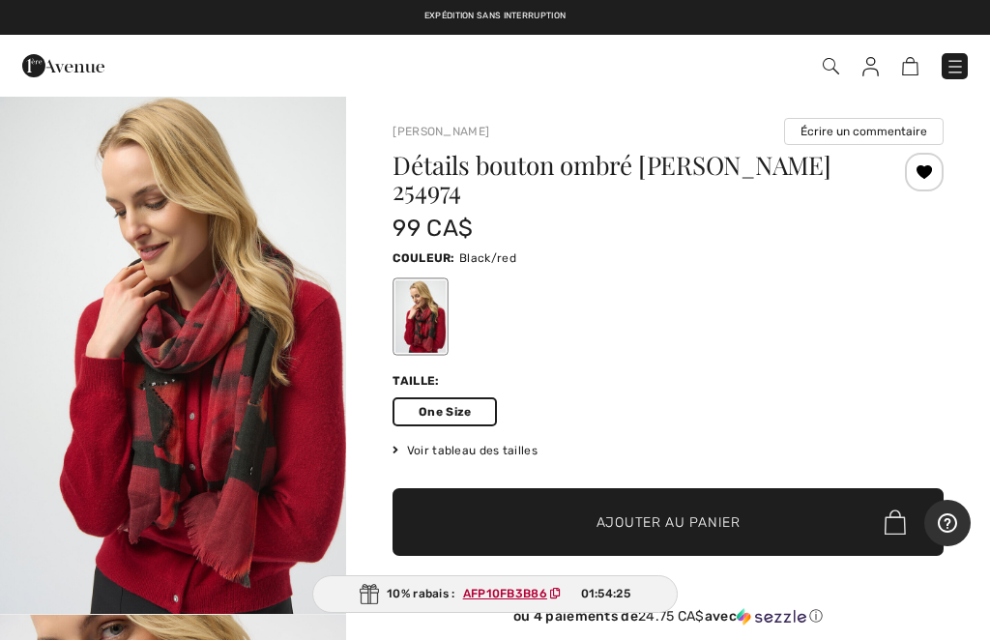
click at [945, 66] on img at bounding box center [954, 66] width 19 height 19
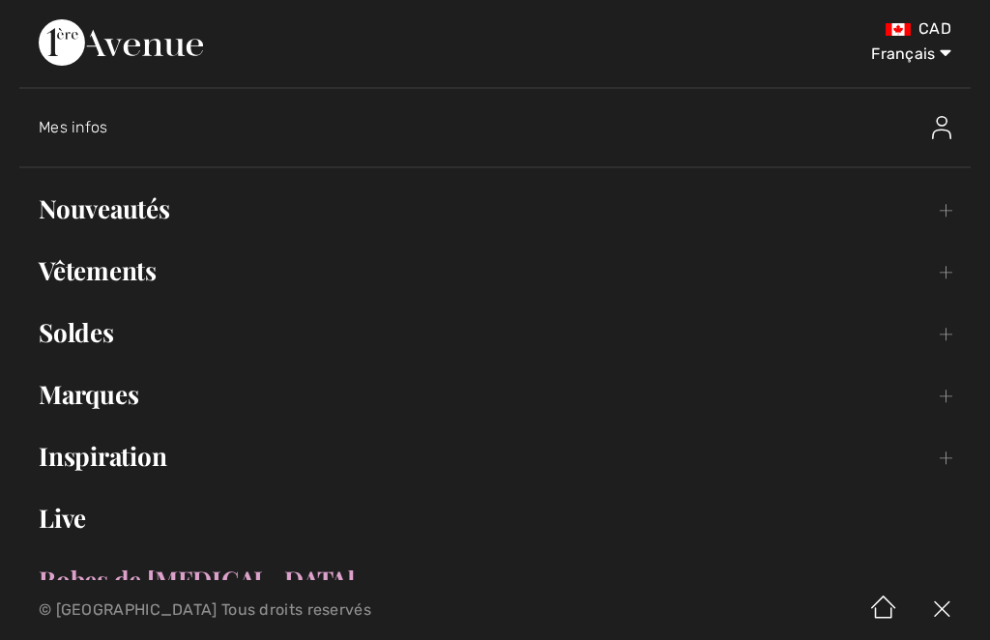
click at [940, 271] on link "Vêtements Toggle submenu" at bounding box center [494, 270] width 951 height 43
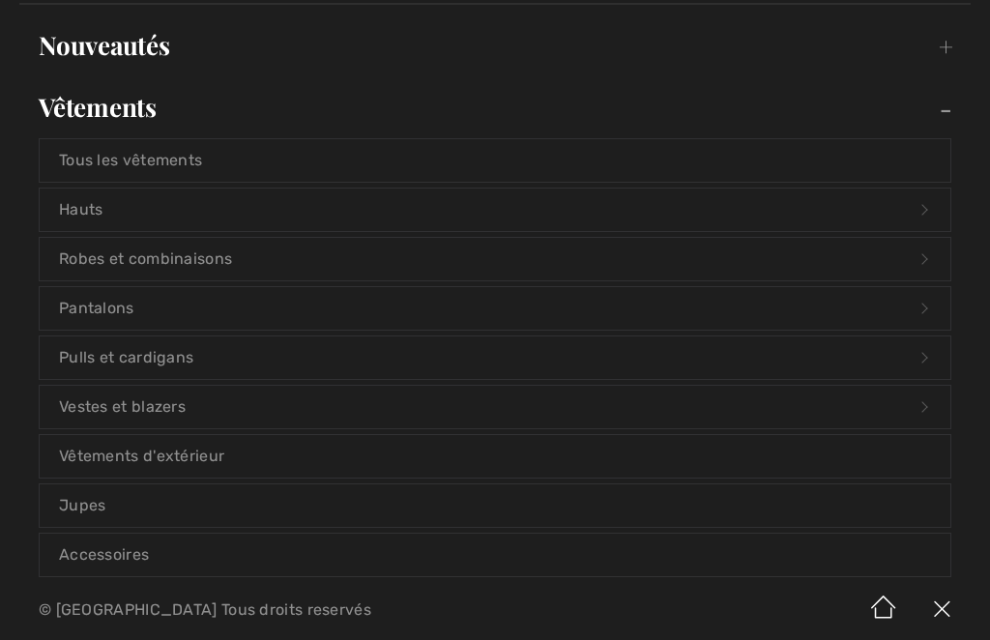
scroll to position [164, 0]
click at [168, 362] on link "Pulls et cardigans Open submenu" at bounding box center [495, 356] width 911 height 43
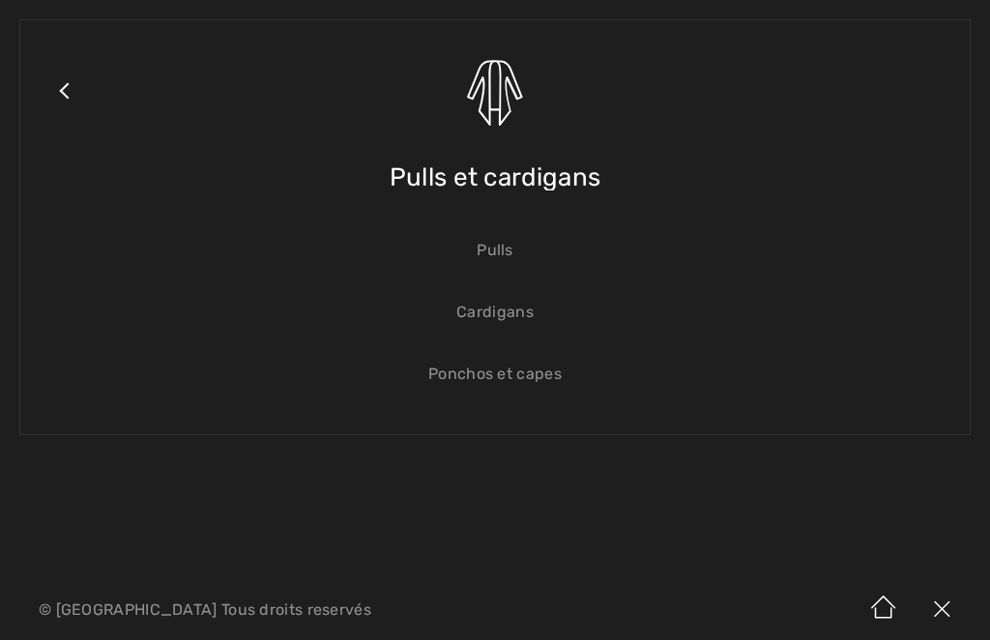
click at [536, 375] on link "Ponchos et capes" at bounding box center [495, 374] width 911 height 43
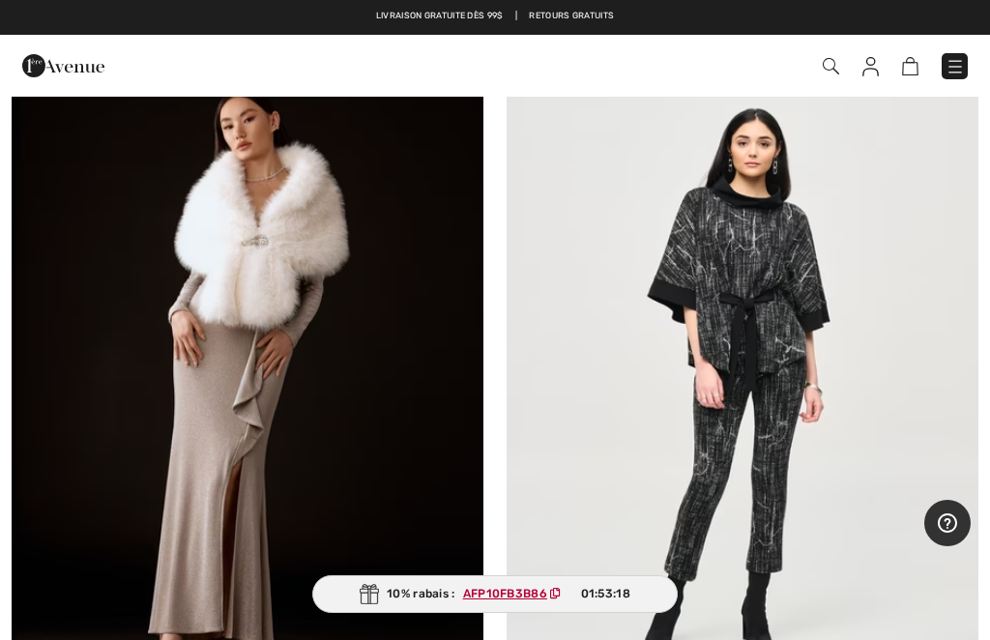
scroll to position [4194, 0]
click at [761, 354] on img at bounding box center [742, 384] width 472 height 708
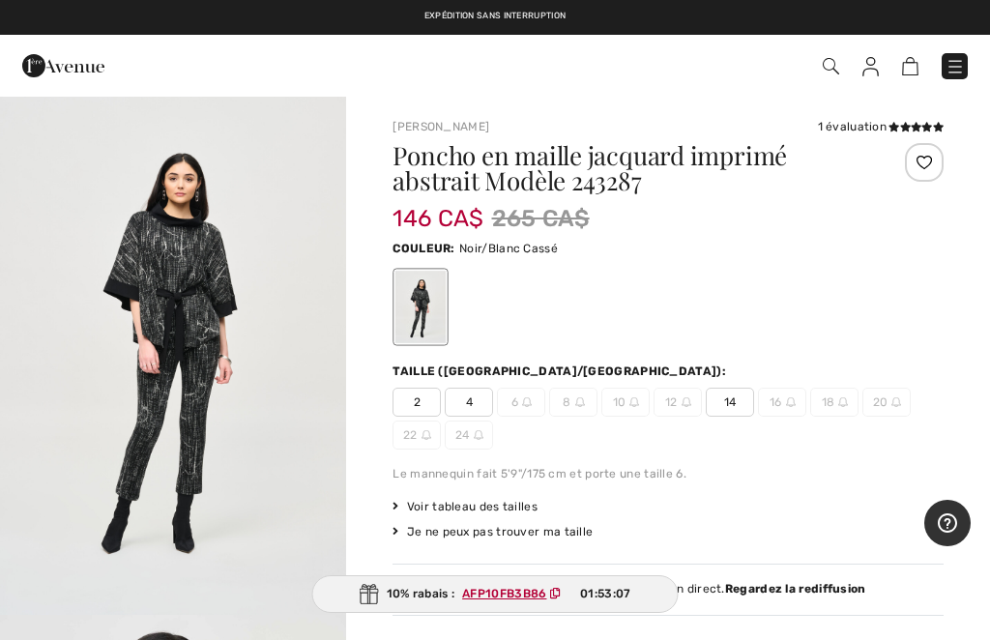
click at [311, 134] on img "1 / 3" at bounding box center [173, 355] width 346 height 520
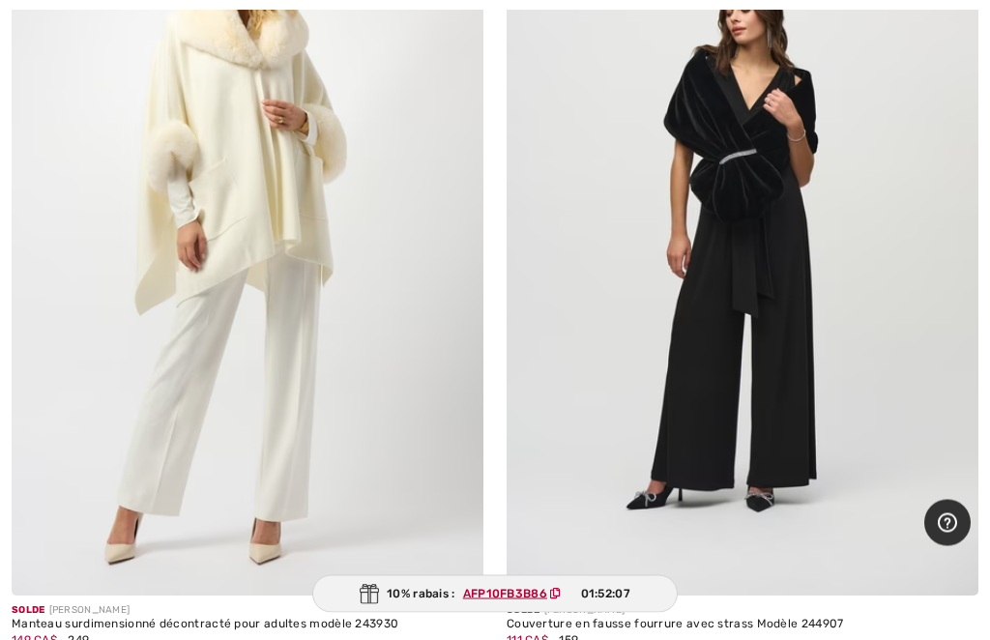
scroll to position [2873, 0]
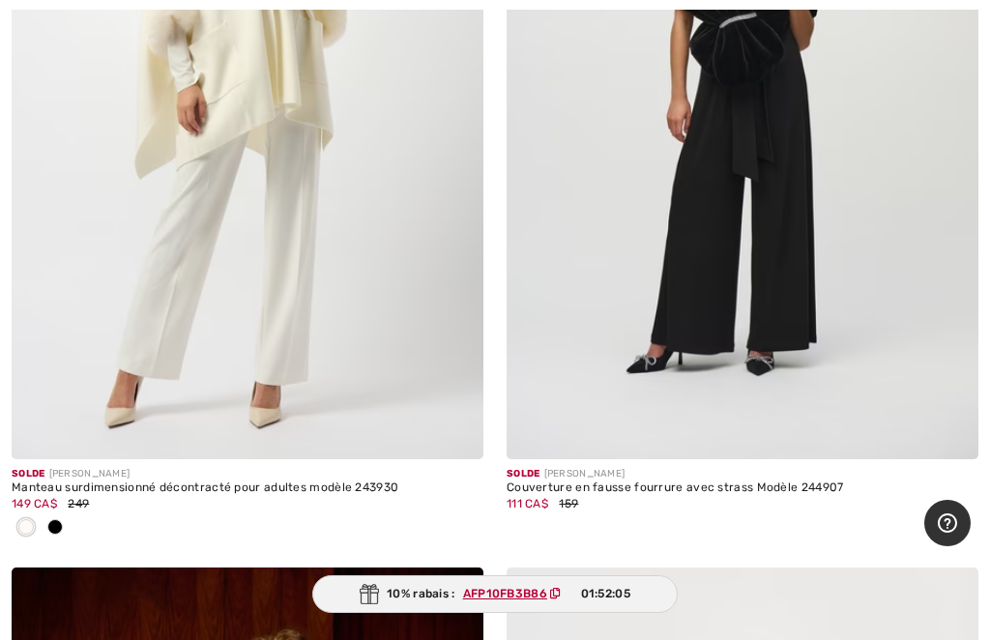
click at [57, 526] on span at bounding box center [54, 526] width 15 height 15
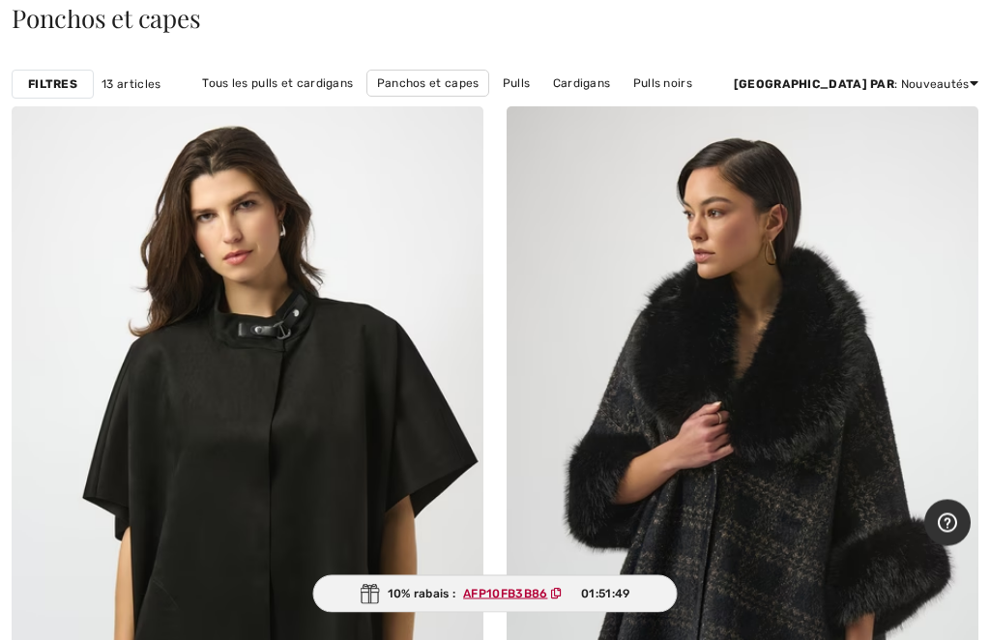
scroll to position [135, 0]
click at [913, 137] on div at bounding box center [938, 146] width 80 height 80
click at [819, 208] on img at bounding box center [742, 460] width 472 height 708
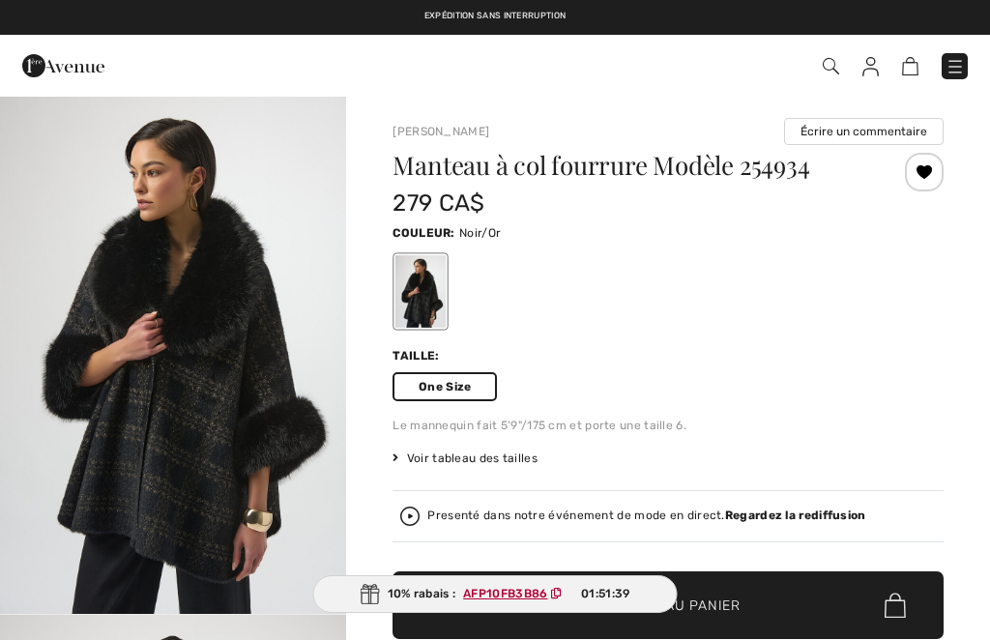
click at [162, 359] on img "1 / 5" at bounding box center [173, 354] width 346 height 519
